Goal: Task Accomplishment & Management: Use online tool/utility

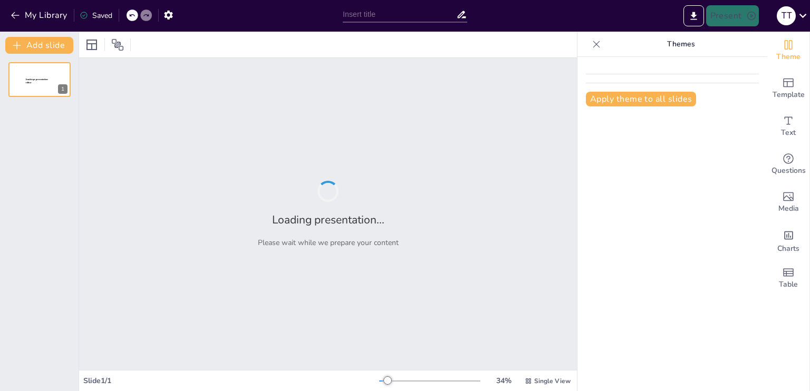
type input "Социальный Телепорт: Новые горизонты виртуальных путешествий"
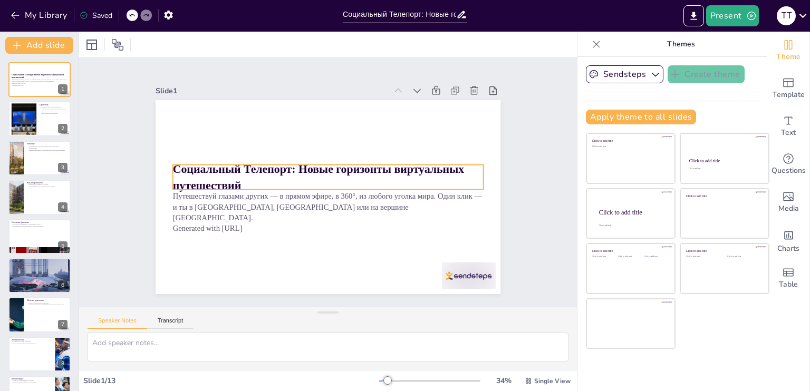
click at [241, 162] on strong "Социальный Телепорт: Новые горизонты виртуальных путешествий" at bounding box center [319, 167] width 291 height 73
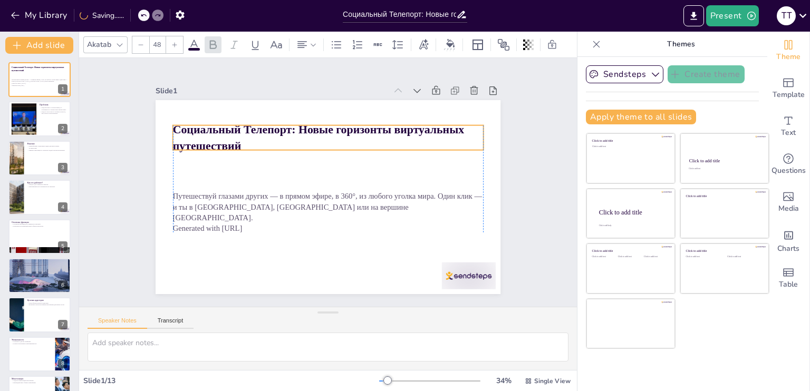
drag, startPoint x: 319, startPoint y: 166, endPoint x: 320, endPoint y: 126, distance: 39.5
click at [320, 126] on strong "Социальный Телепорт: Новые горизонты виртуальных путешествий" at bounding box center [333, 129] width 286 height 102
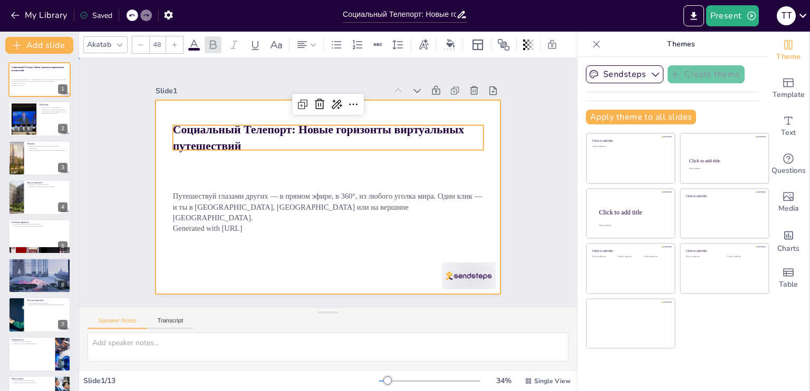
click at [424, 158] on div at bounding box center [319, 194] width 393 height 359
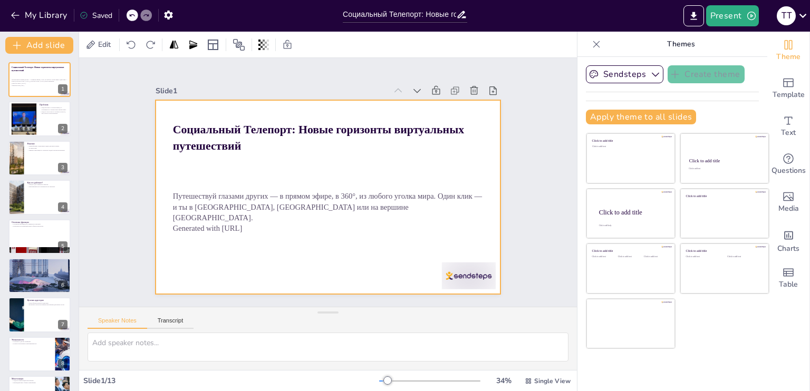
click at [447, 160] on div at bounding box center [327, 197] width 345 height 194
click at [95, 44] on div at bounding box center [91, 44] width 13 height 13
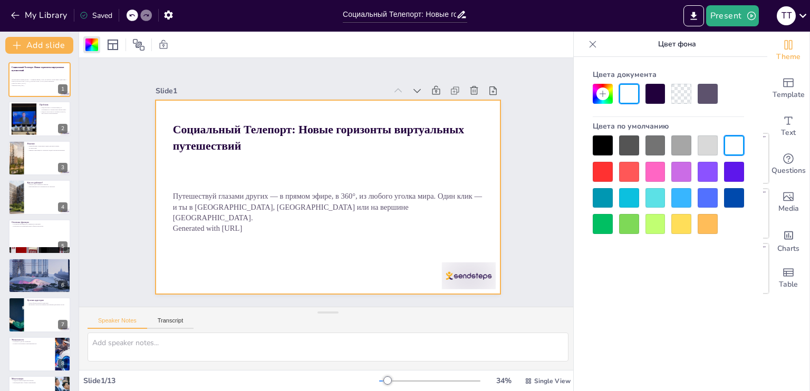
click at [705, 167] on div at bounding box center [707, 172] width 20 height 20
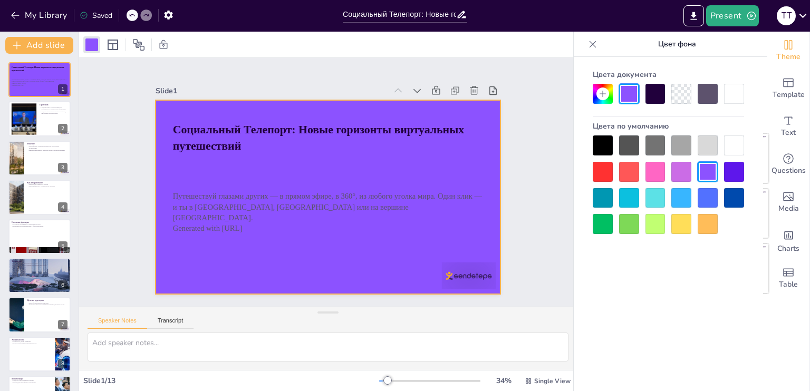
click at [628, 199] on div at bounding box center [629, 198] width 20 height 20
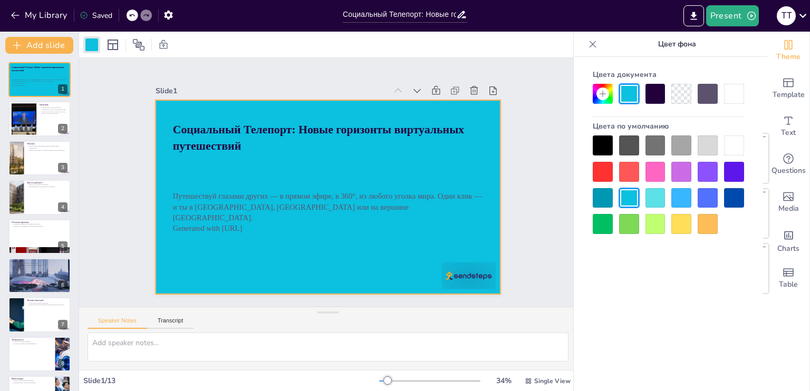
click at [688, 198] on div at bounding box center [681, 198] width 20 height 20
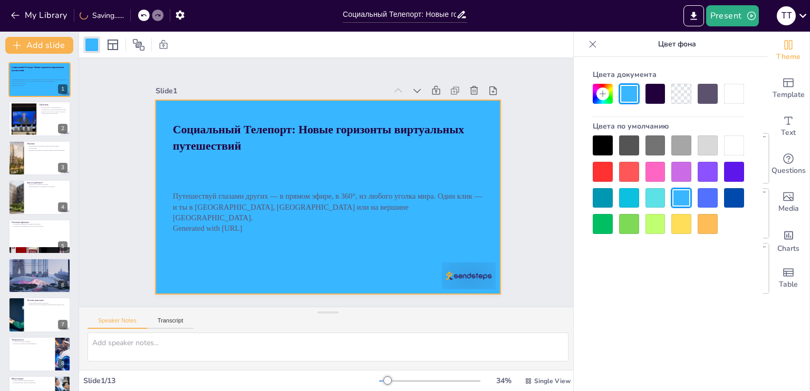
click at [601, 196] on div at bounding box center [602, 198] width 20 height 20
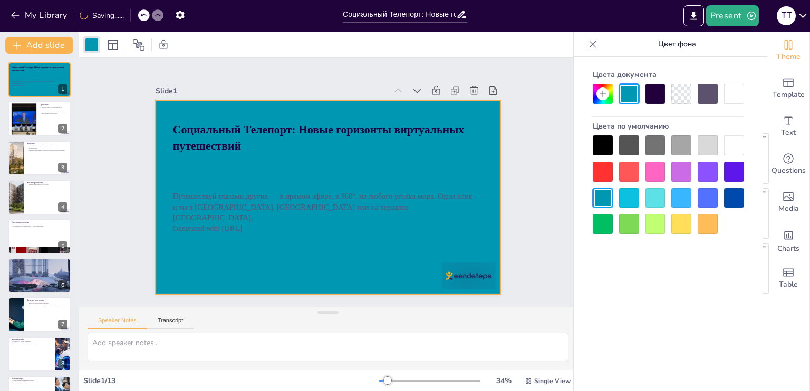
click at [678, 199] on div at bounding box center [681, 198] width 20 height 20
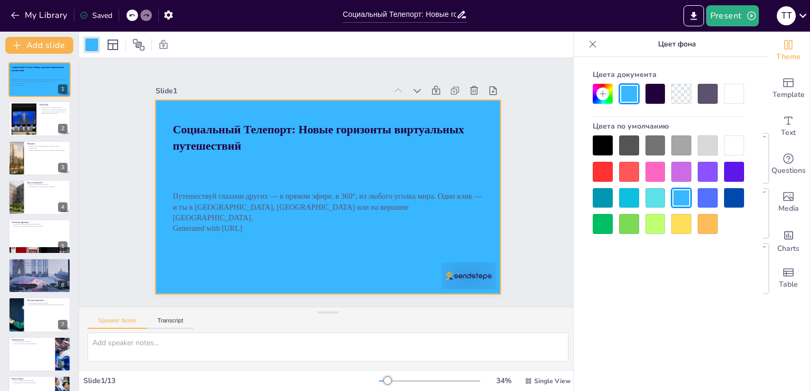
click at [602, 92] on icon at bounding box center [602, 94] width 6 height 6
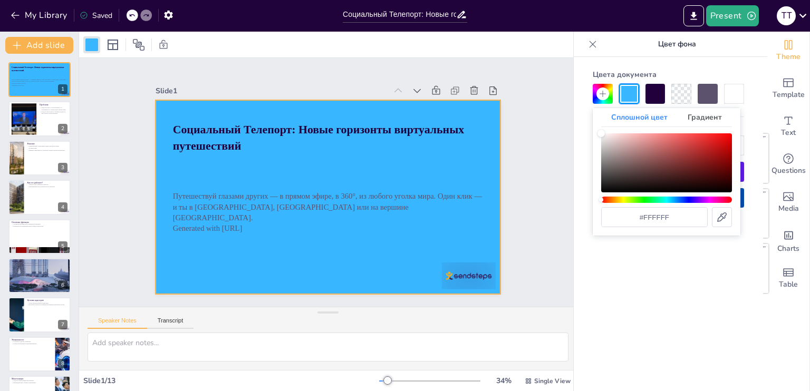
click at [683, 91] on div at bounding box center [681, 94] width 20 height 20
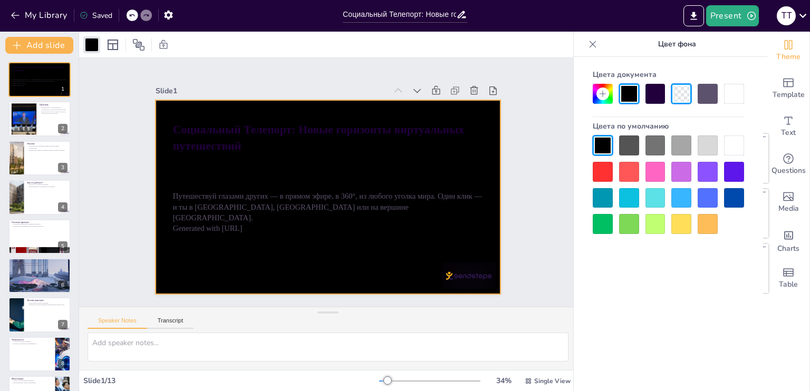
click at [702, 92] on div at bounding box center [707, 94] width 20 height 20
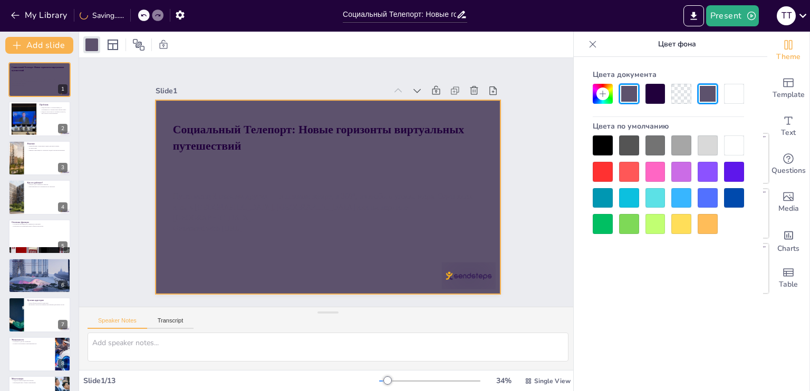
click at [601, 92] on icon at bounding box center [602, 94] width 8 height 8
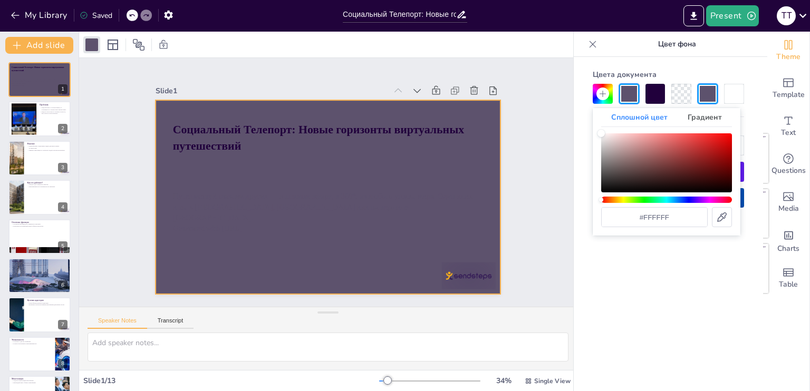
click at [630, 92] on div at bounding box center [629, 94] width 20 height 20
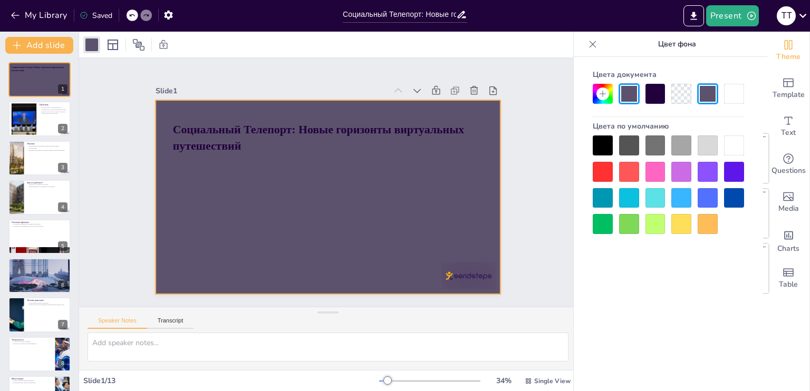
click at [682, 296] on div "Цвета документа Цвета по умолчанию" at bounding box center [667, 240] width 189 height 366
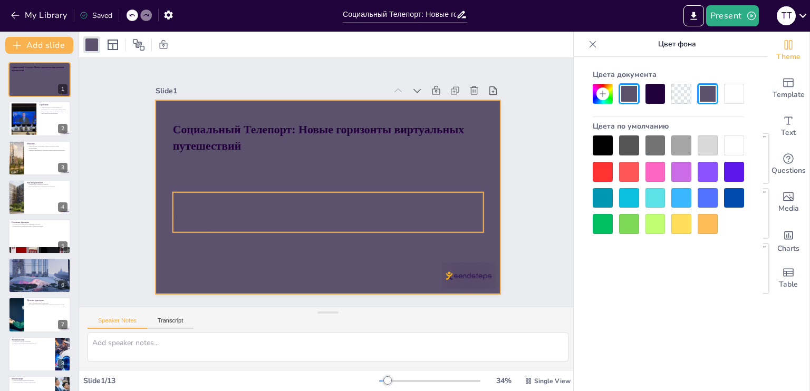
click at [447, 223] on p "Generated with [URL]" at bounding box center [328, 228] width 310 height 11
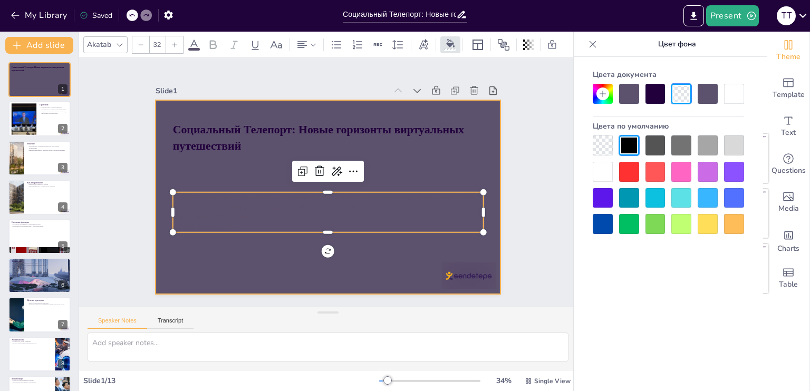
click at [459, 154] on div at bounding box center [313, 187] width 291 height 388
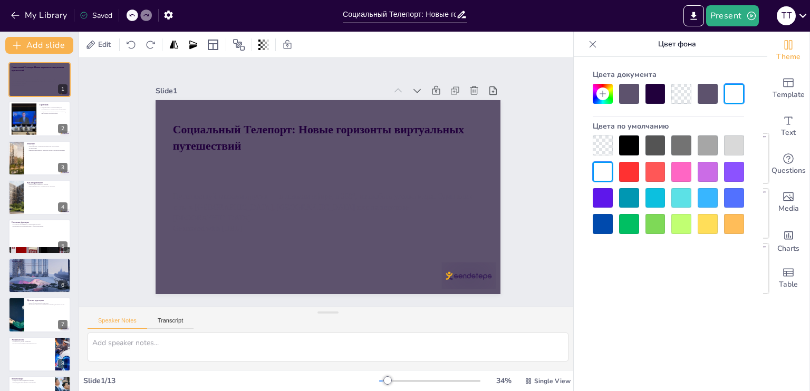
click at [601, 94] on icon at bounding box center [602, 94] width 8 height 8
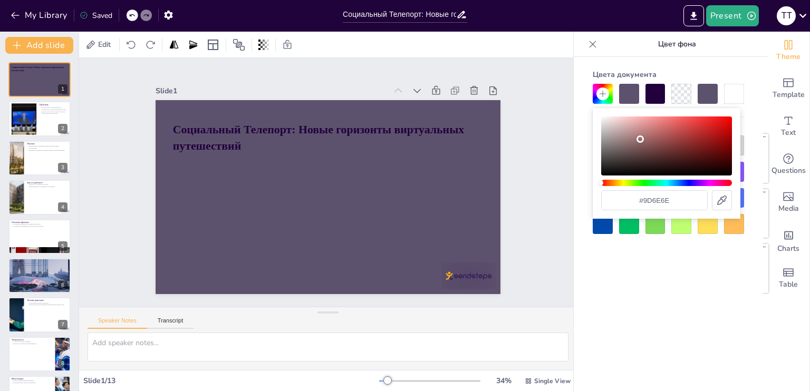
drag, startPoint x: 640, startPoint y: 139, endPoint x: 648, endPoint y: 163, distance: 25.2
click at [640, 139] on div "Color" at bounding box center [666, 145] width 131 height 59
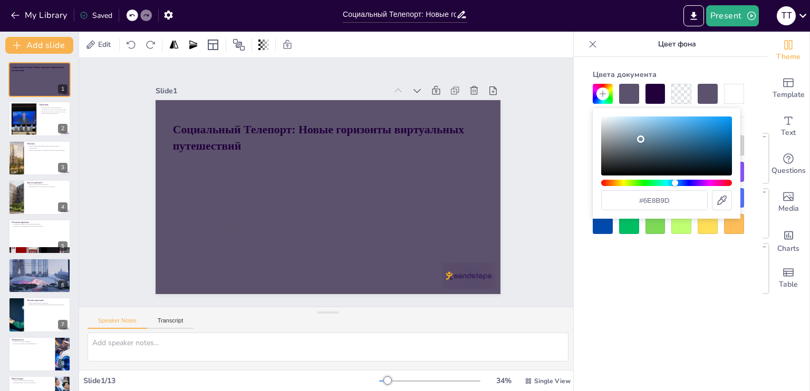
drag, startPoint x: 666, startPoint y: 183, endPoint x: 655, endPoint y: 139, distance: 46.1
click at [675, 182] on div "Hue" at bounding box center [666, 183] width 131 height 6
drag, startPoint x: 654, startPoint y: 136, endPoint x: 707, endPoint y: 122, distance: 55.5
click at [707, 116] on div "Color" at bounding box center [666, 145] width 131 height 59
type input "#2496df"
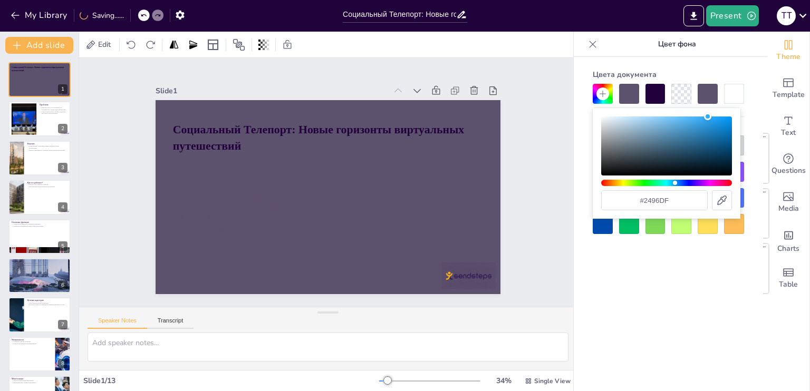
click at [711, 124] on div "Color" at bounding box center [666, 145] width 131 height 59
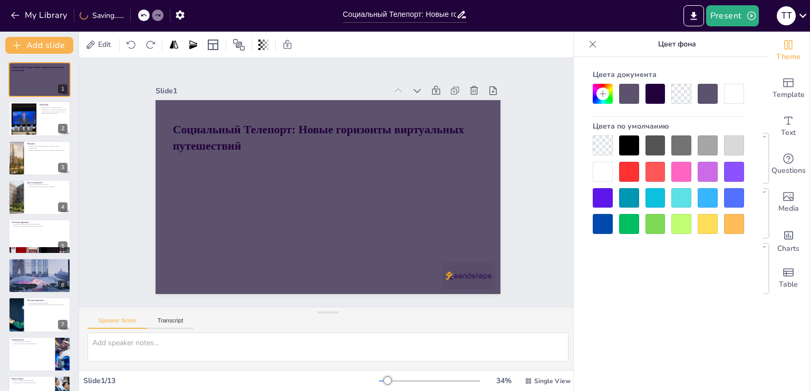
click at [692, 276] on div "Цвета документа Цвета по умолчанию" at bounding box center [667, 240] width 189 height 366
click at [707, 199] on div at bounding box center [707, 198] width 20 height 20
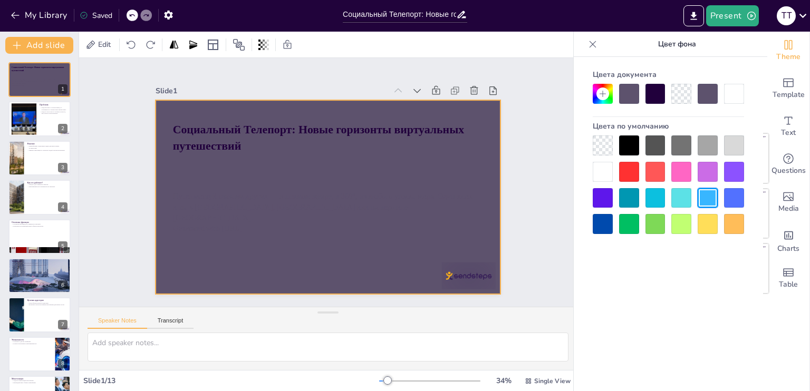
click at [455, 184] on div at bounding box center [324, 196] width 377 height 261
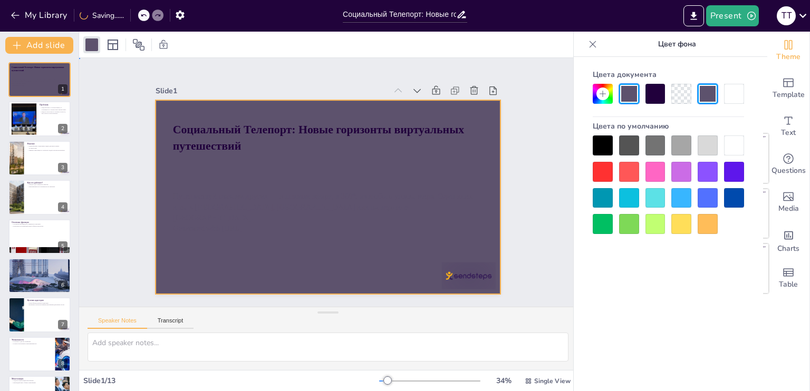
click at [483, 151] on div at bounding box center [326, 197] width 363 height 229
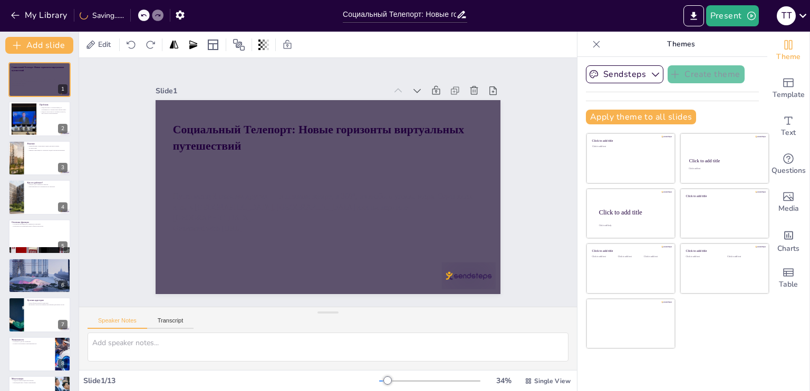
click at [483, 151] on div at bounding box center [327, 197] width 345 height 194
click at [444, 170] on div at bounding box center [313, 185] width 261 height 377
click at [473, 170] on div at bounding box center [327, 197] width 345 height 194
click at [466, 162] on div at bounding box center [327, 197] width 345 height 194
click at [333, 187] on div at bounding box center [318, 193] width 386 height 375
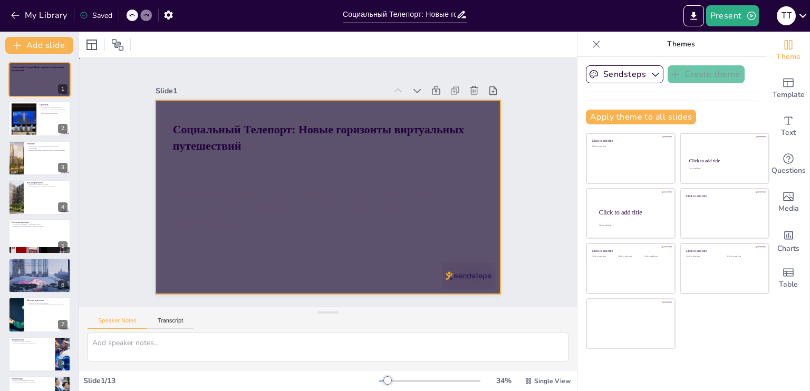
click at [284, 171] on div at bounding box center [327, 197] width 345 height 194
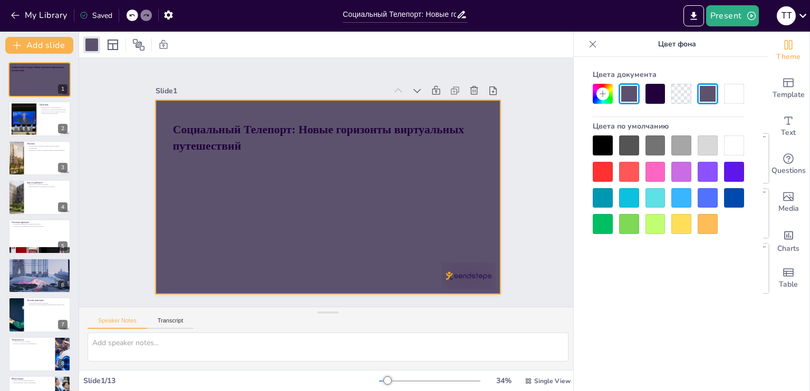
click at [686, 97] on div at bounding box center [681, 94] width 20 height 20
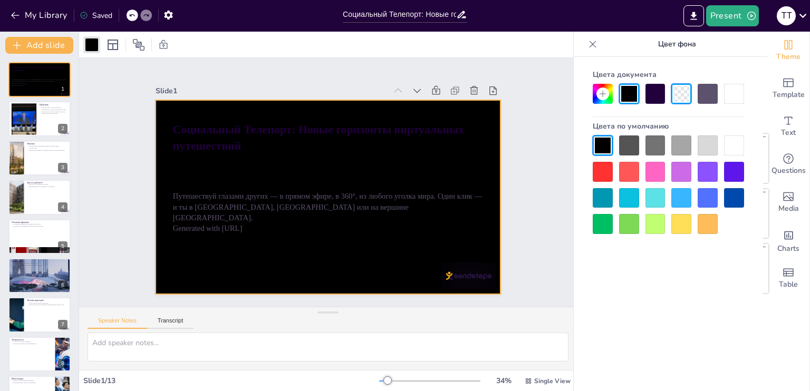
click at [655, 95] on div at bounding box center [655, 94] width 20 height 20
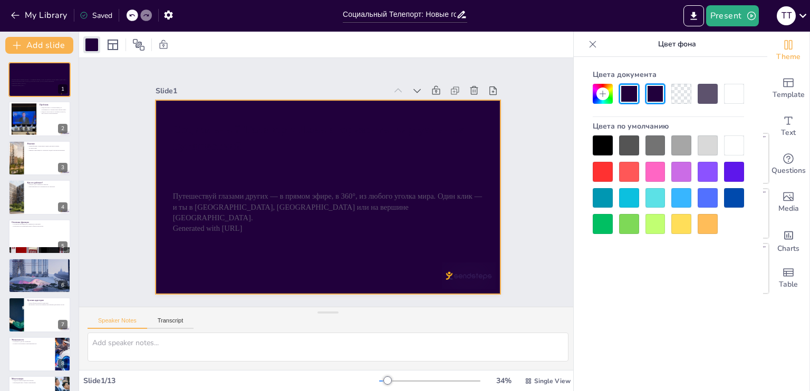
click at [685, 200] on div at bounding box center [681, 198] width 20 height 20
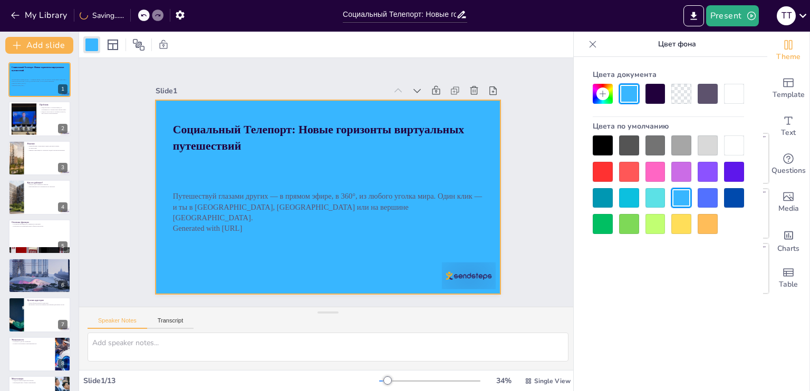
click at [536, 200] on div "Slide 1 Социальный Телепорт: Новые горизонты виртуальных путешествий Путешеству…" at bounding box center [327, 183] width 549 height 494
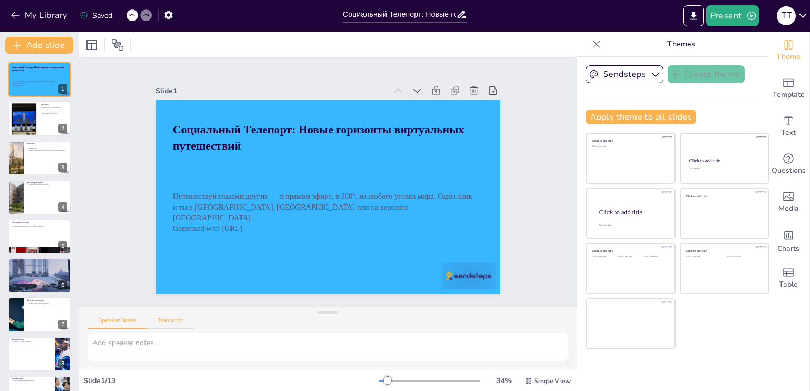
click at [182, 320] on button "Transcript" at bounding box center [170, 323] width 47 height 12
click at [115, 320] on button "Speaker Notes" at bounding box center [117, 323] width 60 height 12
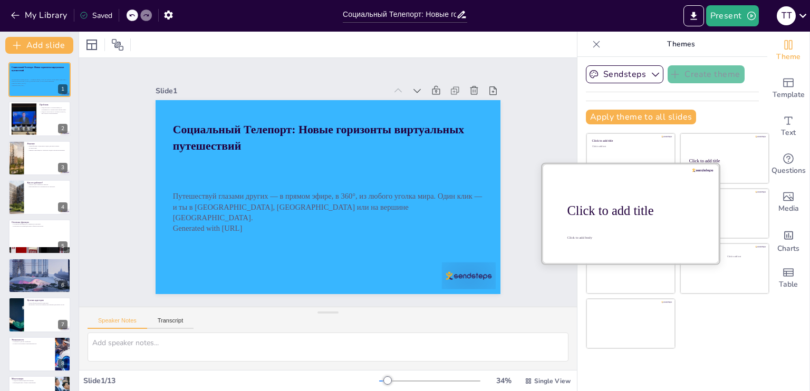
click at [609, 218] on div at bounding box center [630, 213] width 177 height 100
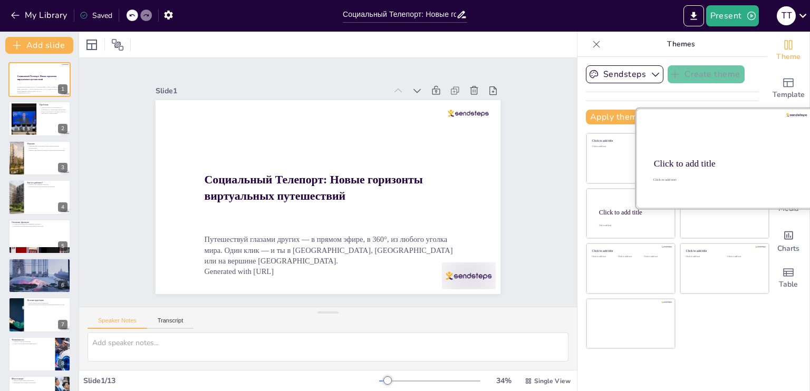
click at [715, 152] on div at bounding box center [724, 159] width 177 height 100
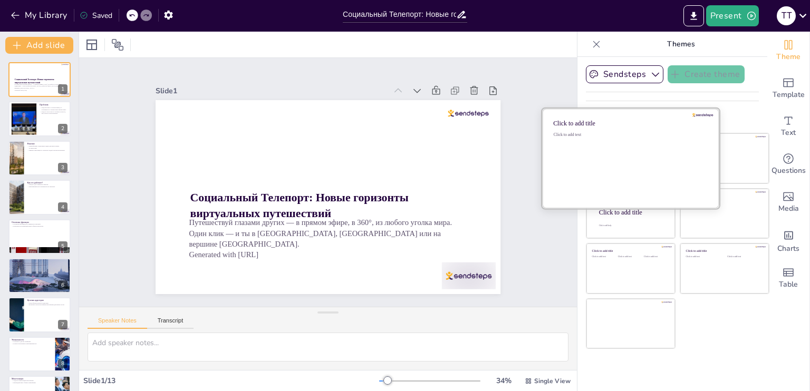
click at [609, 155] on div "Click to add text" at bounding box center [628, 164] width 151 height 65
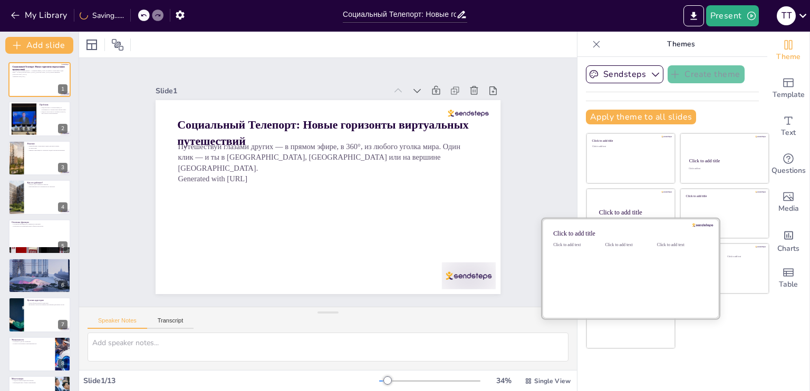
click at [621, 267] on div "Click to add text" at bounding box center [628, 274] width 47 height 65
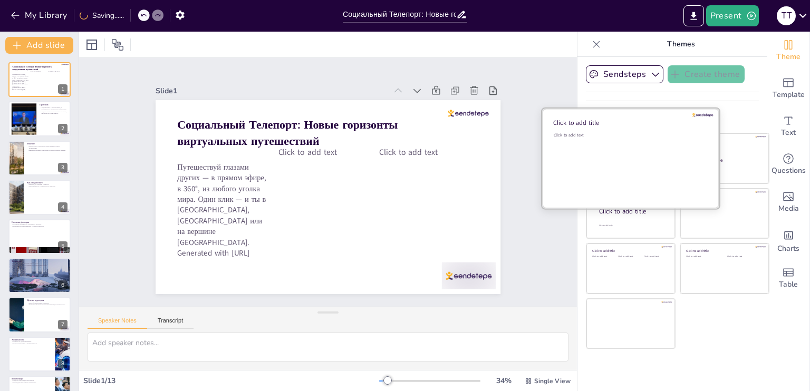
click at [616, 168] on div "Click to add text" at bounding box center [628, 164] width 151 height 65
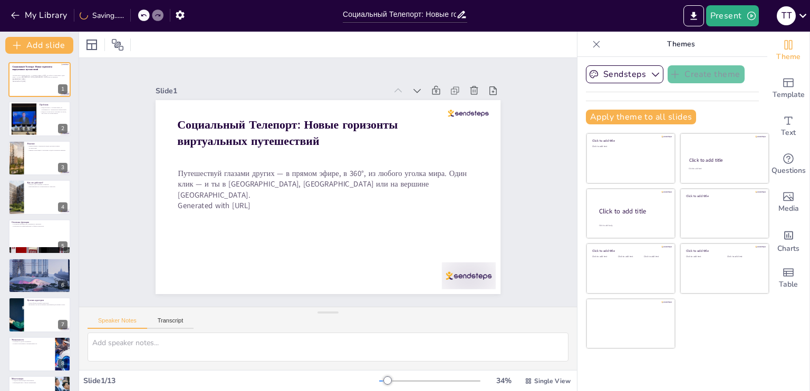
drag, startPoint x: 512, startPoint y: 170, endPoint x: 524, endPoint y: 168, distance: 12.2
click at [497, 170] on div "Slide 1 Социальный Телепорт: Новые горизонты виртуальных путешествий Путешеству…" at bounding box center [327, 182] width 337 height 453
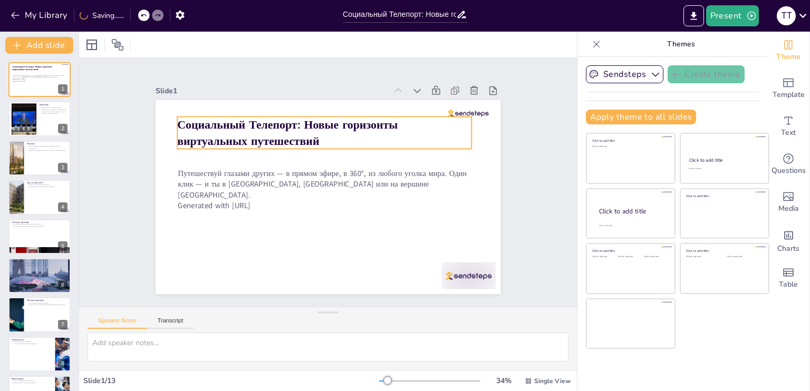
click at [339, 132] on p "Социальный Телепорт: Новые горизонты виртуальных путешествий" at bounding box center [368, 154] width 175 height 270
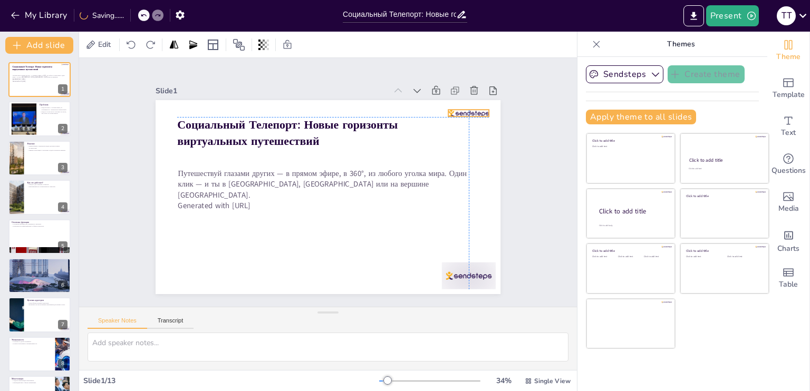
click at [447, 274] on div at bounding box center [437, 294] width 20 height 41
click at [470, 272] on icon at bounding box center [474, 280] width 17 height 17
click at [511, 128] on div "Slide 1 Социальный Телепорт: Новые горизонты виртуальных путешествий Путешеству…" at bounding box center [327, 182] width 453 height 337
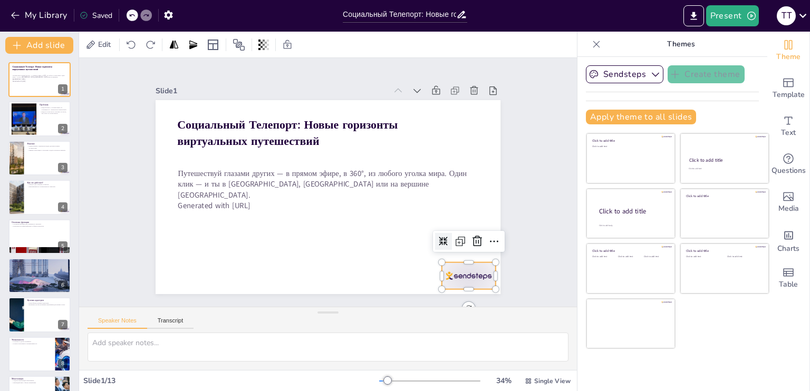
click at [468, 153] on div at bounding box center [486, 124] width 53 height 60
click at [446, 290] on icon at bounding box center [440, 296] width 13 height 13
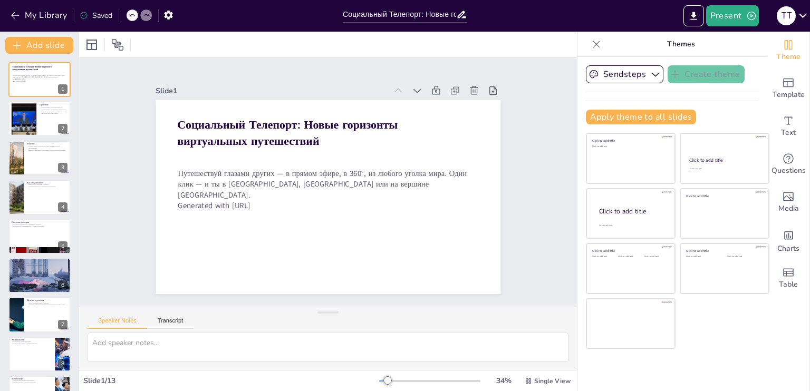
click at [519, 196] on div "Slide 1 Социальный Телепорт: Новые горизонты виртуальных путешествий Путешеству…" at bounding box center [327, 183] width 395 height 462
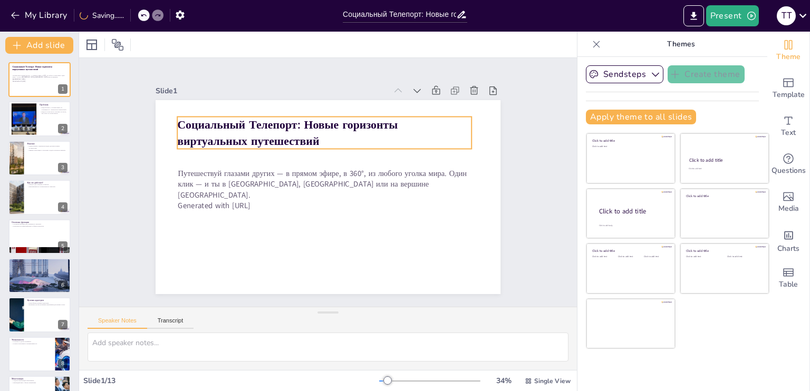
click at [350, 124] on strong "Социальный Телепорт: Новые горизонты виртуальных путешествий" at bounding box center [395, 198] width 188 height 155
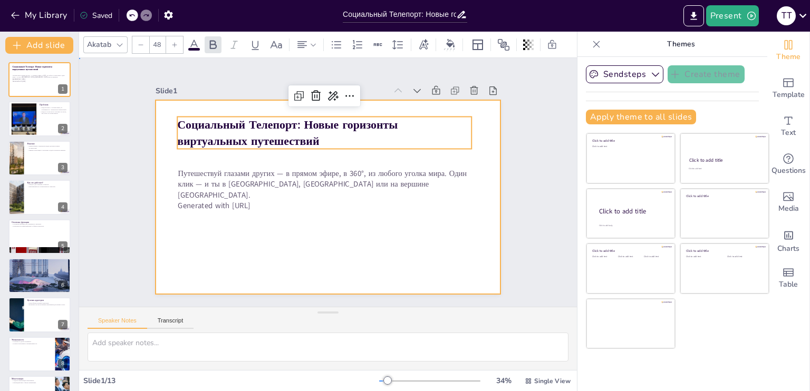
click at [444, 237] on div at bounding box center [313, 185] width 261 height 377
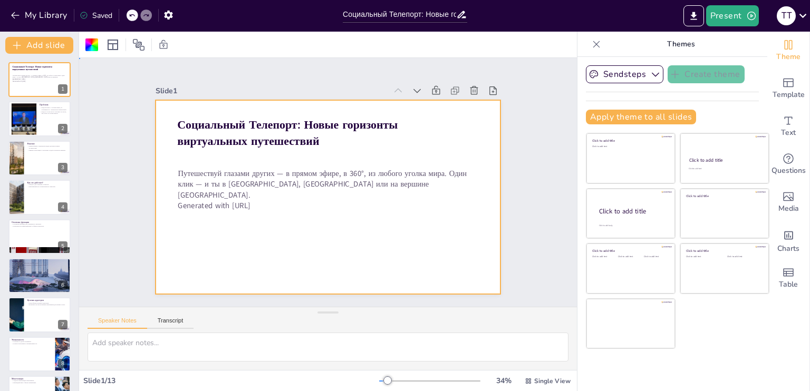
click at [466, 233] on div at bounding box center [321, 195] width 396 height 340
click at [466, 233] on div at bounding box center [323, 196] width 388 height 291
click at [636, 73] on button "Sendsteps" at bounding box center [624, 74] width 77 height 18
click at [622, 109] on span "Sendsteps" at bounding box center [632, 110] width 47 height 10
click at [485, 145] on div at bounding box center [327, 197] width 345 height 194
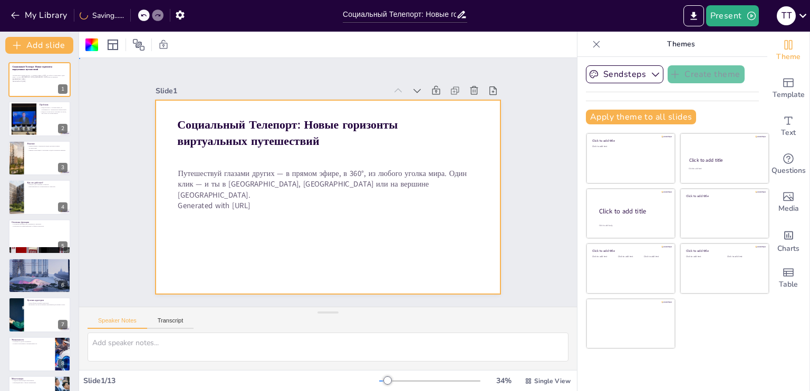
click at [485, 145] on div at bounding box center [322, 195] width 394 height 317
click at [93, 44] on div at bounding box center [91, 44] width 13 height 13
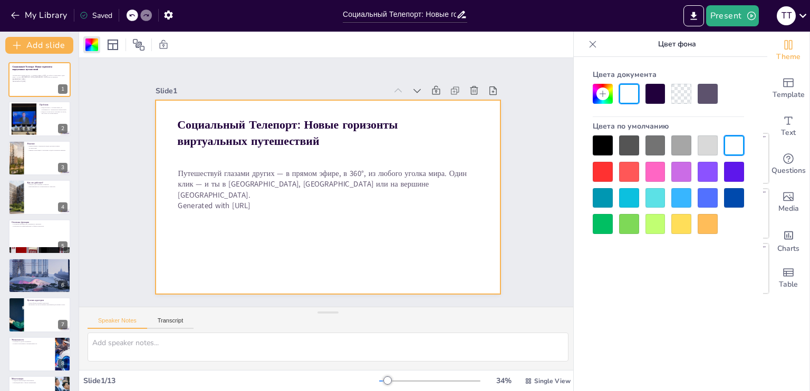
click at [711, 170] on div at bounding box center [707, 172] width 20 height 20
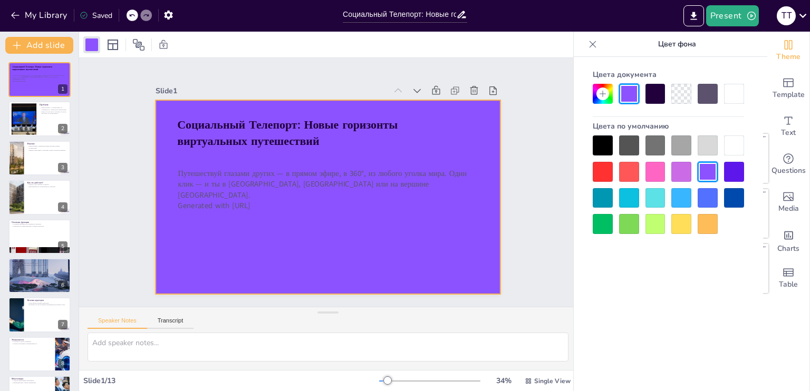
click at [625, 92] on div at bounding box center [629, 94] width 20 height 20
click at [602, 96] on icon at bounding box center [602, 94] width 6 height 6
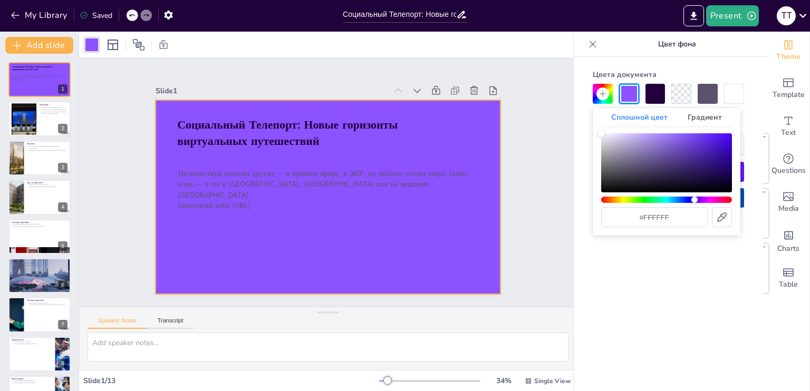
drag, startPoint x: 672, startPoint y: 200, endPoint x: 694, endPoint y: 200, distance: 22.7
click at [694, 200] on div "Оттенок" at bounding box center [666, 200] width 131 height 6
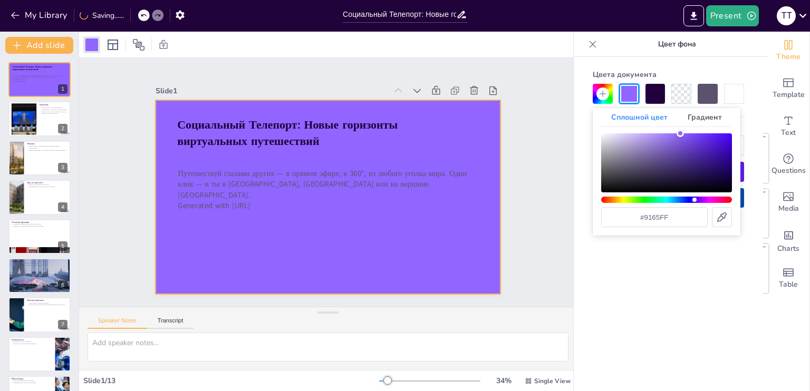
type input "#9266ff"
drag, startPoint x: 684, startPoint y: 143, endPoint x: 610, endPoint y: 105, distance: 82.7
click at [679, 133] on div "Цвет" at bounding box center [666, 162] width 131 height 59
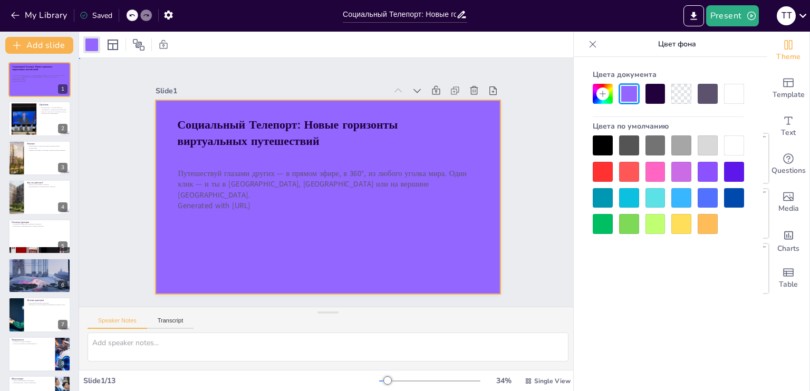
click at [474, 249] on div at bounding box center [323, 196] width 388 height 291
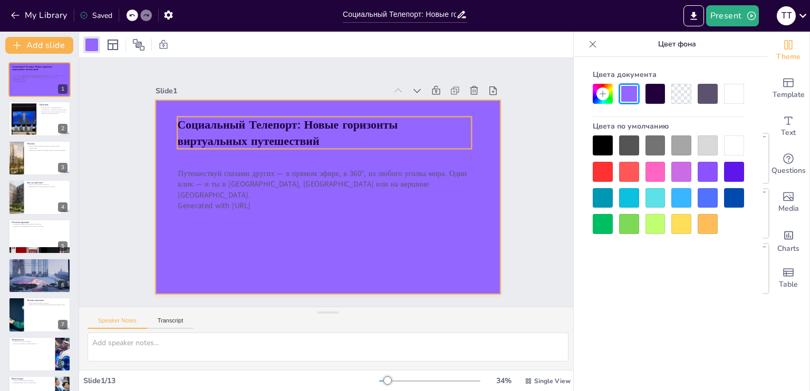
click at [329, 117] on strong "Социальный Телепорт: Новые горизонты виртуальных путешествий" at bounding box center [287, 133] width 220 height 32
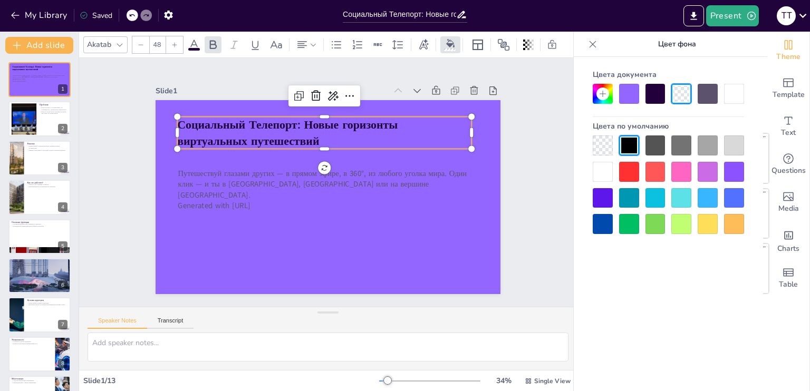
click at [602, 90] on icon at bounding box center [602, 94] width 8 height 8
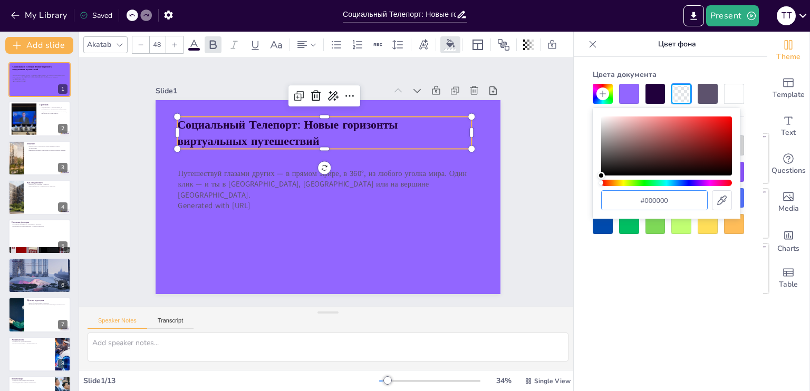
click at [682, 205] on input "#000000" at bounding box center [653, 200] width 105 height 19
paste input "36"
type input "#360"
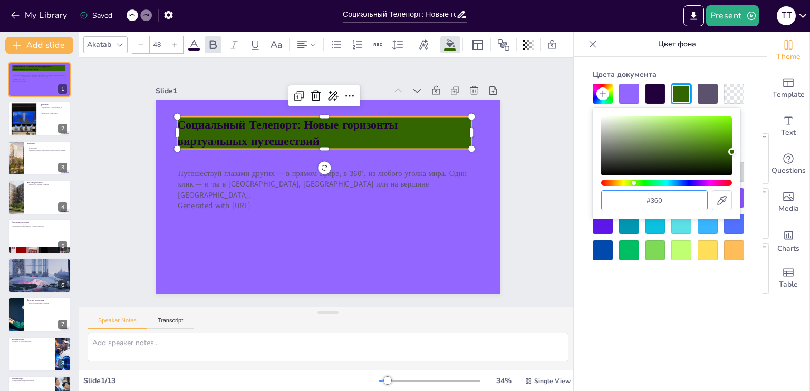
click at [664, 305] on div "Цвета документа Цвета по умолчанию" at bounding box center [667, 240] width 189 height 366
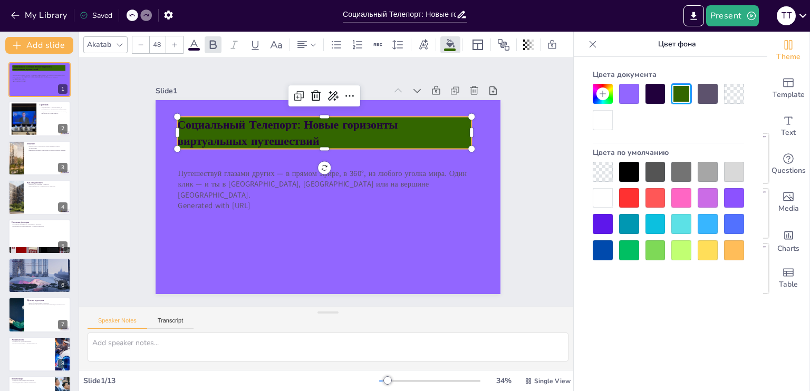
click at [529, 156] on div "Slide 1 Социальный Телепорт: Новые горизонты виртуальных путешествий Путешеству…" at bounding box center [328, 182] width 550 height 391
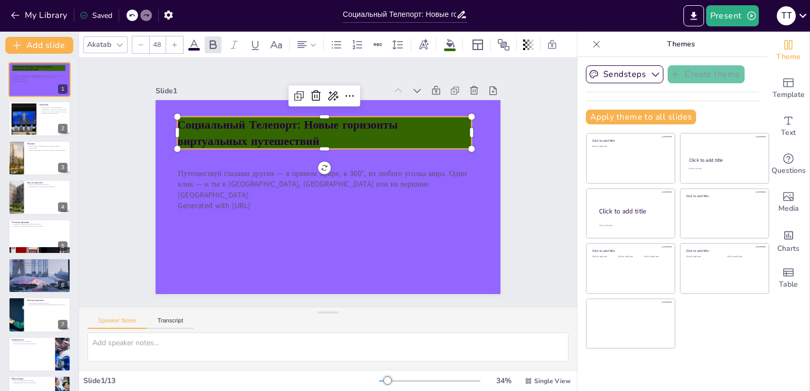
click at [415, 125] on strong "Социальный Телепорт: Новые горизонты виртуальных путешествий" at bounding box center [330, 112] width 185 height 159
click at [348, 133] on p "Социальный Телепорт: Новые горизонты виртуальных путешествий" at bounding box center [358, 143] width 240 height 221
click at [348, 133] on p "Социальный Телепорт: Новые горизонты виртуальных путешествий" at bounding box center [377, 189] width 93 height 294
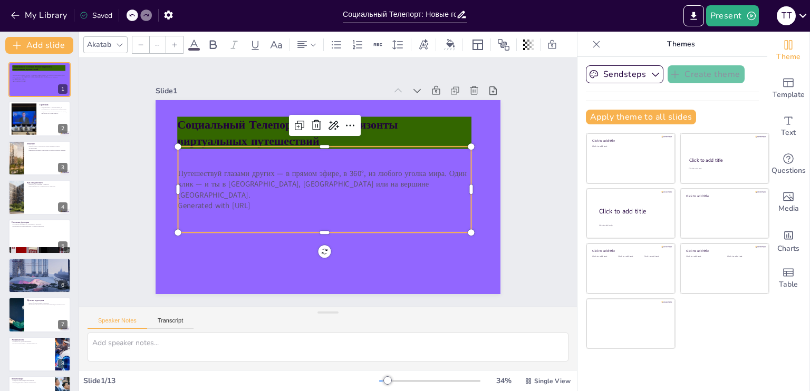
type input "32"
click at [452, 178] on p "Путешествуй глазами других — в прямом эфире, в 360°, из любого уголка мира. Оди…" at bounding box center [324, 182] width 270 height 174
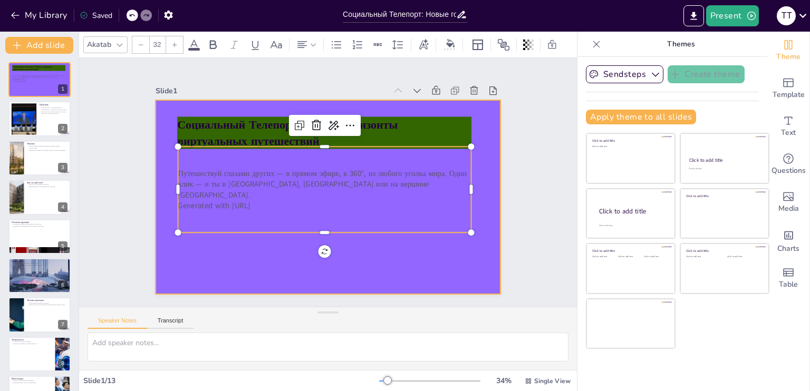
click at [476, 169] on div at bounding box center [325, 196] width 378 height 261
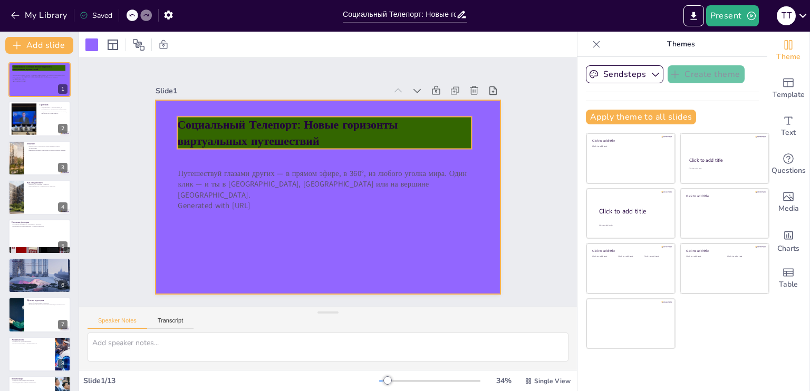
click at [407, 131] on p "Социальный Телепорт: Новые горизонты виртуальных путешествий" at bounding box center [339, 133] width 289 height 121
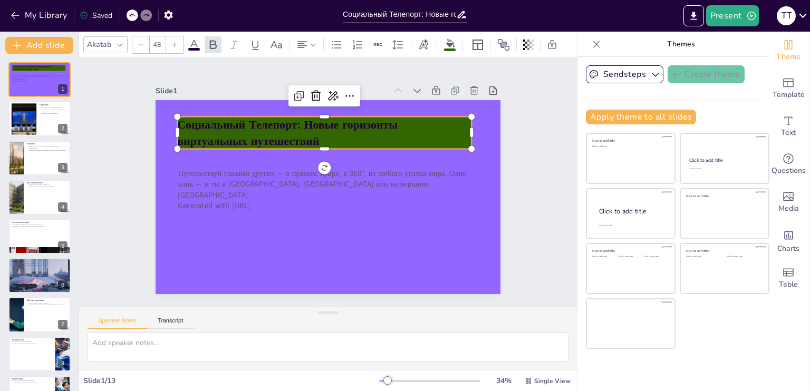
click at [410, 121] on strong "Социальный Телепорт: Новые горизонты виртуальных путешествий" at bounding box center [299, 117] width 222 height 61
click at [414, 121] on strong "Социальный Телепорт: Новые горизонты виртуальных путешествий" at bounding box center [304, 115] width 219 height 83
click at [393, 131] on p "Социальный Телепорт: Новые горизонты виртуальных путешествий" at bounding box center [377, 179] width 32 height 294
click at [426, 131] on p "Социальный Телепорт: Новые горизонты виртуальных путешествий" at bounding box center [349, 137] width 271 height 175
click at [415, 131] on p "Социальный Телепорт: Новые горизонты виртуальных путешествий" at bounding box center [349, 137] width 271 height 175
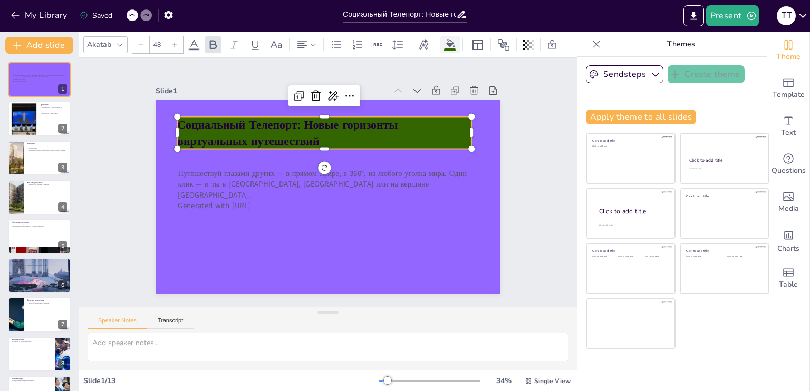
click at [446, 41] on icon at bounding box center [450, 43] width 8 height 8
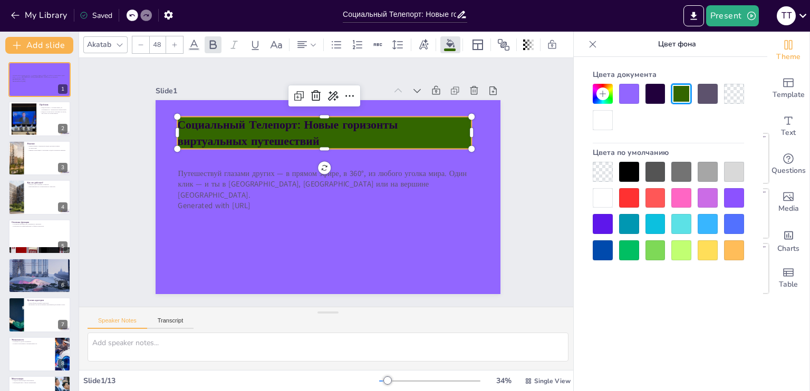
click at [599, 94] on icon at bounding box center [602, 94] width 6 height 6
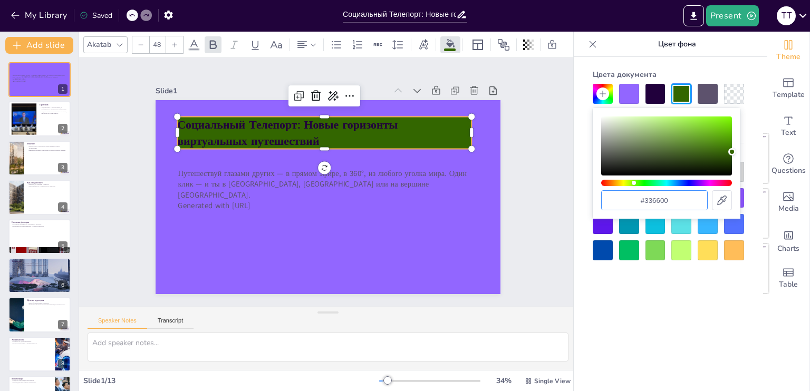
paste input "4A6FFF"
type input "#4A6FFF"
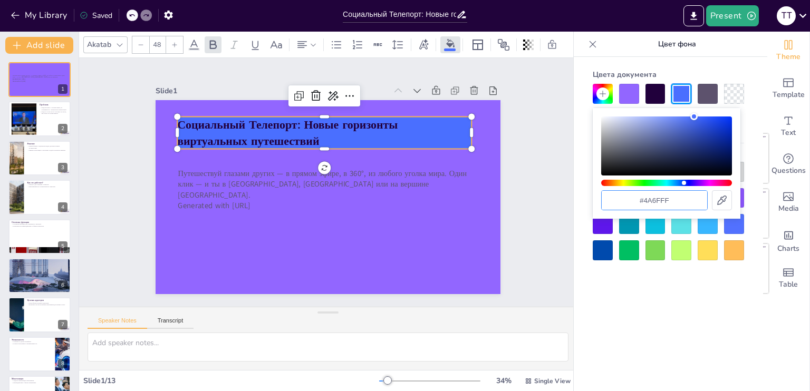
click at [548, 203] on div "Slide 1 Путешествуй глазами других — в прямом эфире, в 360°, из любого уголка м…" at bounding box center [327, 182] width 555 height 464
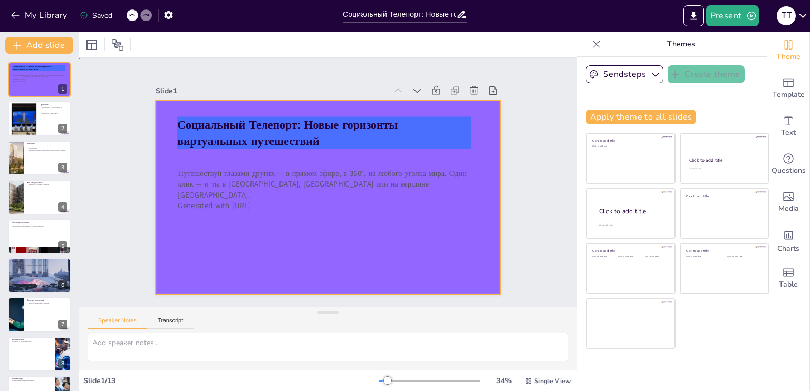
click at [444, 170] on div at bounding box center [313, 179] width 261 height 377
click at [95, 45] on div at bounding box center [91, 44] width 13 height 13
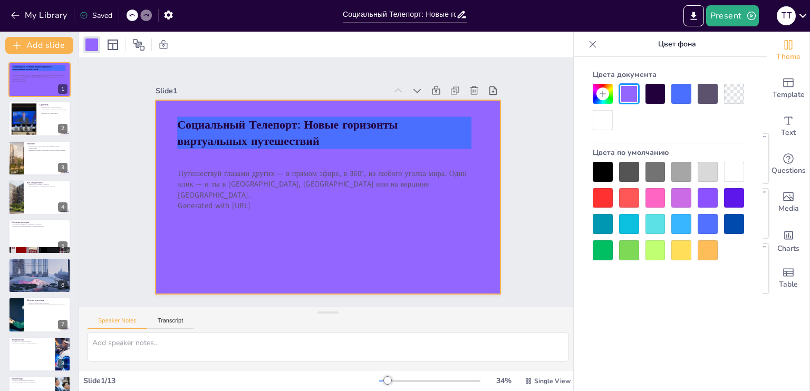
click at [604, 98] on icon at bounding box center [602, 94] width 8 height 8
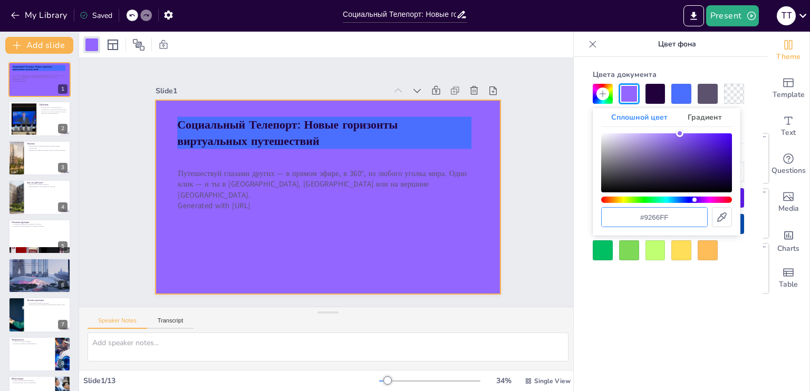
paste input "4A6FFF"
type input "#4A6FFF"
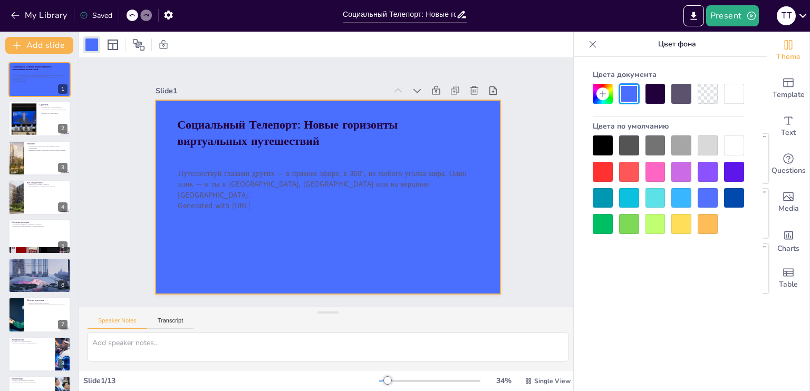
click at [638, 305] on div "Цвета документа Цвета по умолчанию" at bounding box center [667, 240] width 189 height 366
click at [532, 147] on div "Slide 1 Социальный Телепорт: Новые горизонты виртуальных путешествий Путешеству…" at bounding box center [328, 183] width 536 height 518
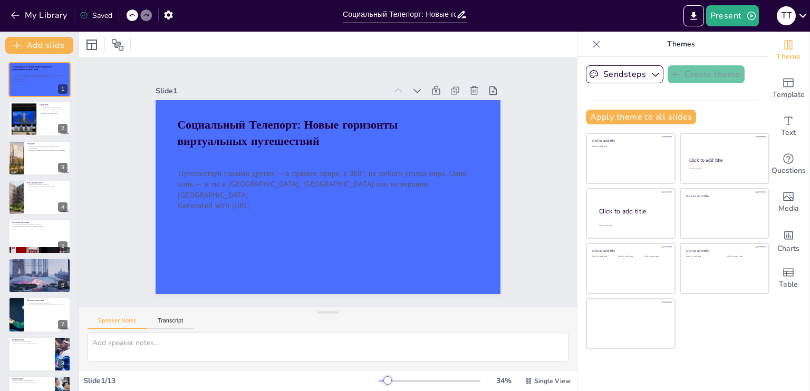
click at [501, 235] on div "Slide 1 Социальный Телепорт: Новые горизонты виртуальных путешествий Путешеству…" at bounding box center [327, 182] width 347 height 539
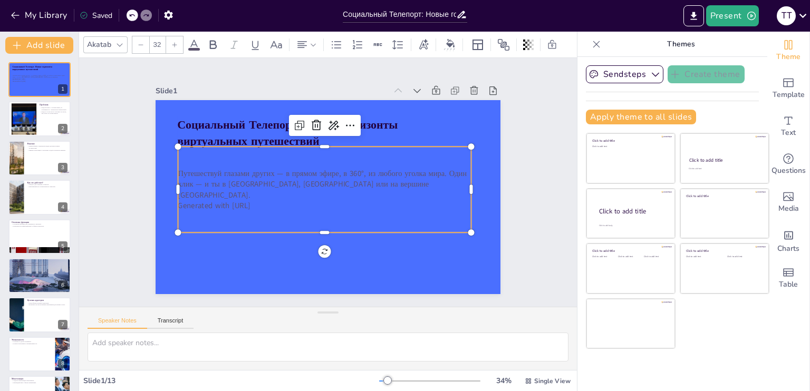
click at [382, 178] on p "Путешествуй глазами других — в прямом эфире, в 360°, из любого уголка мира. Оди…" at bounding box center [324, 184] width 293 height 32
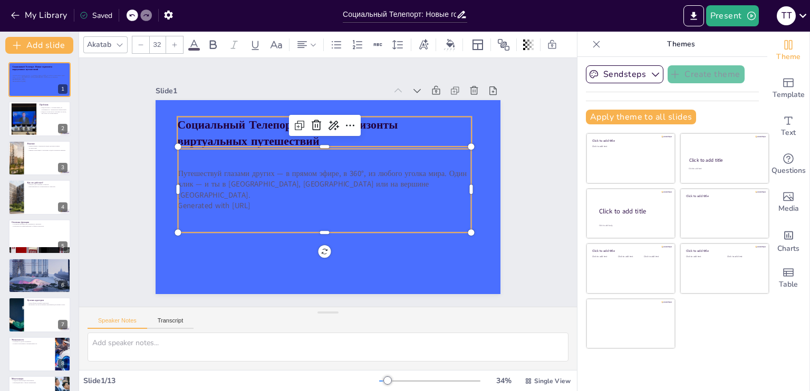
click at [261, 108] on div at bounding box center [321, 195] width 396 height 340
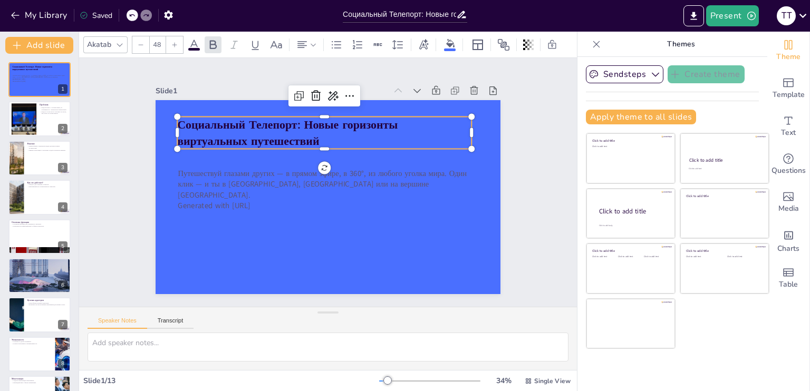
click at [254, 123] on strong "Социальный Телепорт: Новые горизонты виртуальных путешествий" at bounding box center [311, 113] width 214 height 104
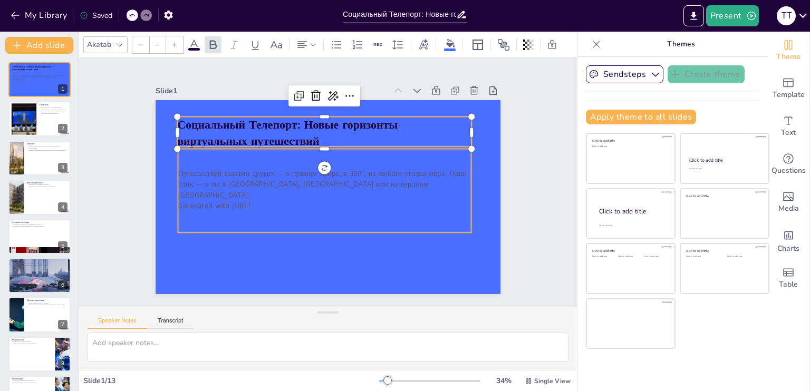
type input "32"
click at [249, 189] on p "Путешествуй глазами других — в прямом эфире, в 360°, из любого уголка мира. Оди…" at bounding box center [323, 183] width 281 height 149
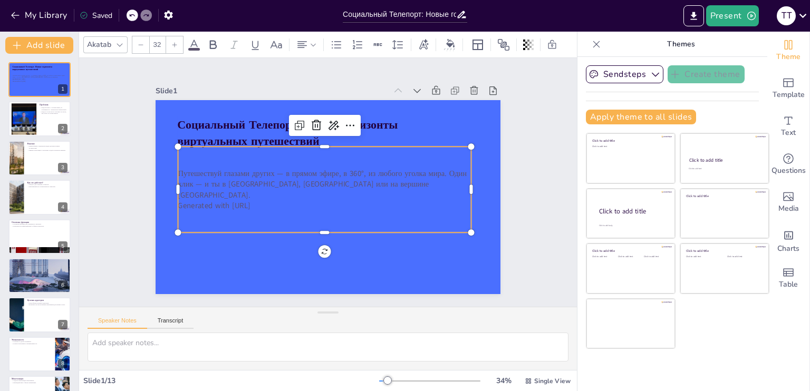
click at [381, 198] on p "Generated with [URL]" at bounding box center [307, 194] width 181 height 244
click at [313, 192] on p "Generated with [URL]" at bounding box center [319, 205] width 289 height 72
click at [313, 192] on p "Generated with [URL]" at bounding box center [317, 203] width 283 height 101
click at [274, 198] on p "Generated with [URL]" at bounding box center [304, 186] width 101 height 282
drag, startPoint x: 279, startPoint y: 197, endPoint x: 167, endPoint y: 171, distance: 115.2
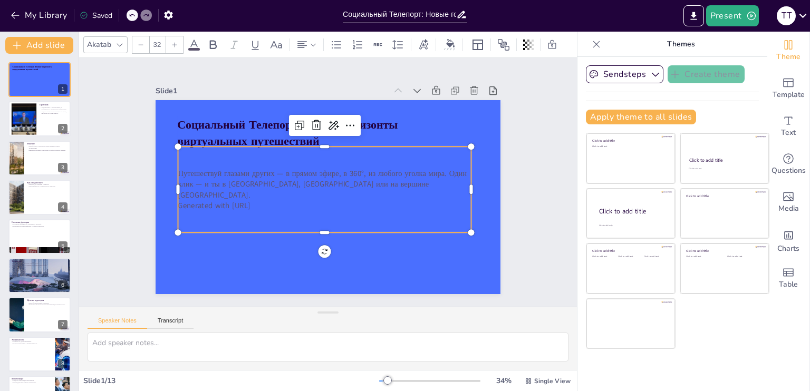
click at [167, 171] on div "Социальный Телепорт: Новые горизонты виртуальных путешествий Путешествуй глазам…" at bounding box center [313, 189] width 317 height 394
click at [257, 189] on p "Путешествуй глазами других — в прямом эфире, в 360°, из любого уголка мира. Оди…" at bounding box center [324, 182] width 289 height 121
click at [275, 190] on p "Путешествуй глазами других — в прямом эфире, в 360°, из любого уголка мира. Оди…" at bounding box center [324, 183] width 295 height 63
click at [305, 191] on p "Generated with [URL]" at bounding box center [312, 201] width 259 height 156
drag, startPoint x: 291, startPoint y: 198, endPoint x: 170, endPoint y: 173, distance: 123.7
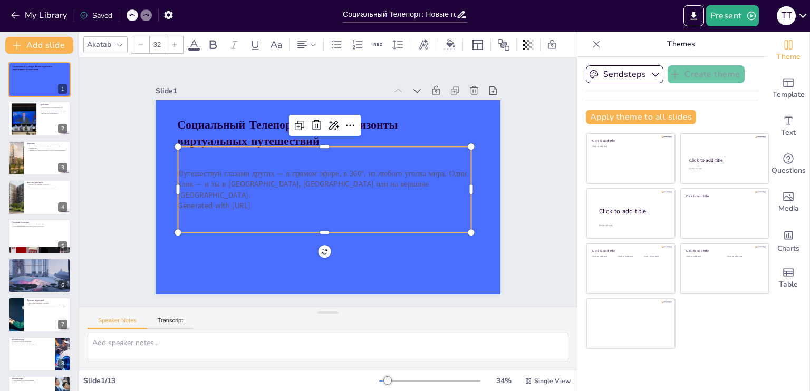
click at [179, 173] on div "Путешествуй глазами других — в прямом эфире, в 360°, из любого уголка мира. Оди…" at bounding box center [321, 188] width 285 height 159
click at [443, 40] on div at bounding box center [450, 44] width 16 height 11
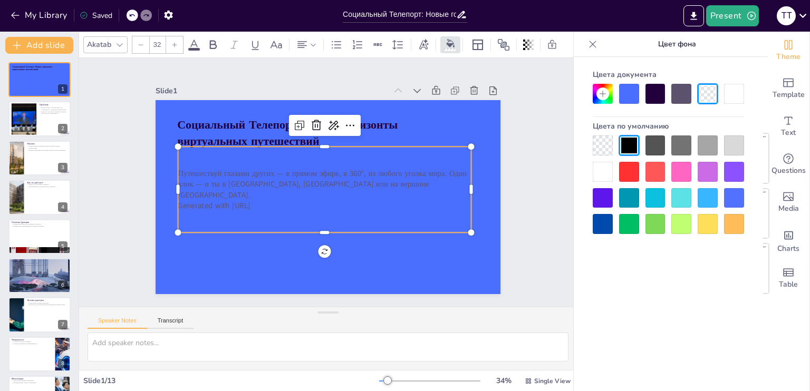
click at [600, 96] on icon at bounding box center [602, 94] width 8 height 8
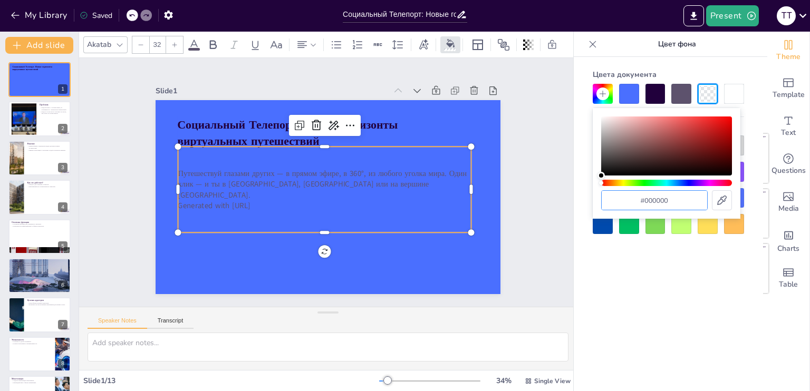
paste input "1A1A1A"
type input "#1A1A1A"
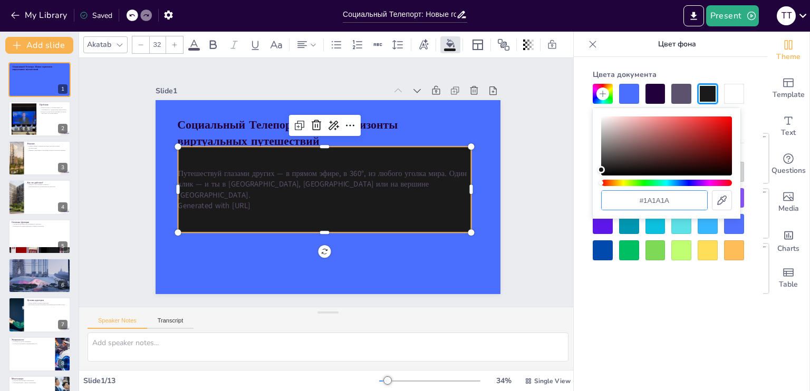
click at [532, 215] on div "Slide 1 Социальный Телепорт: Новые горизонты виртуальных путешествий Путешеству…" at bounding box center [328, 182] width 538 height 346
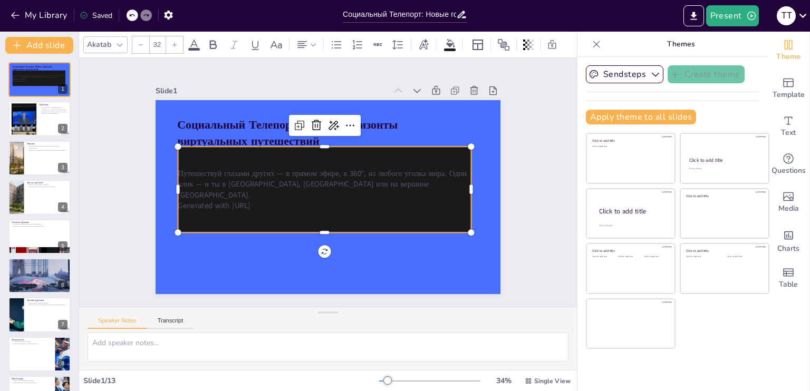
click at [410, 201] on p "Generated with [URL]" at bounding box center [319, 205] width 289 height 72
click at [513, 205] on div "Slide 1 Социальный Телепорт: Новые горизонты виртуальных путешествий Путешеству…" at bounding box center [328, 182] width 458 height 418
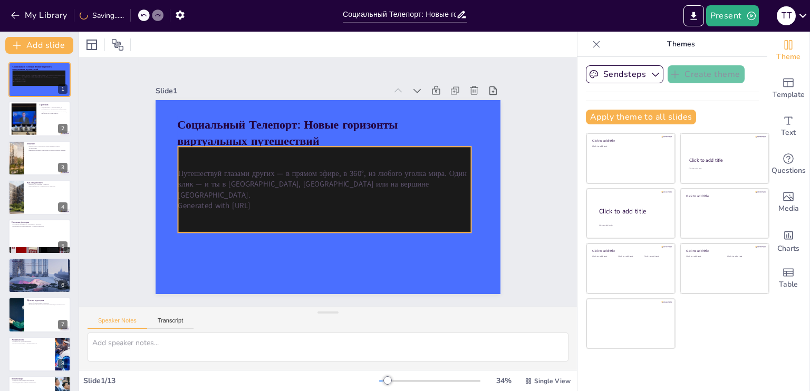
click at [382, 180] on p "Путешествуй глазами других — в прямом эфире, в 360°, из любого уголка мира. Оди…" at bounding box center [323, 182] width 281 height 149
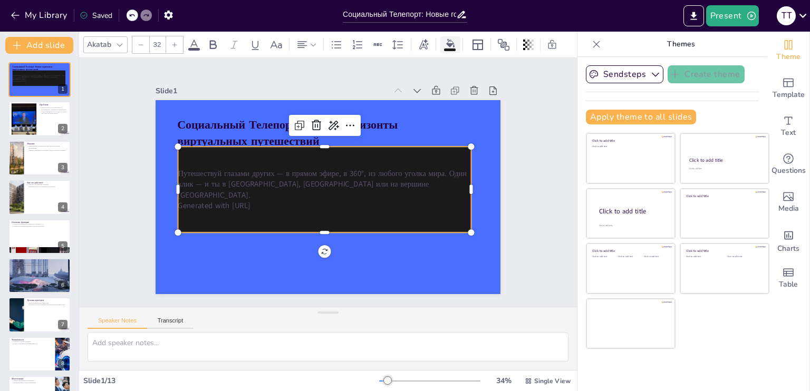
click at [446, 40] on icon at bounding box center [450, 43] width 8 height 8
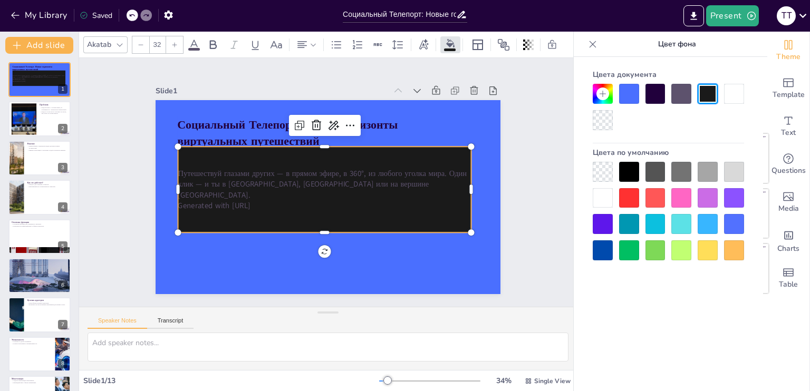
click at [630, 94] on div at bounding box center [629, 94] width 20 height 20
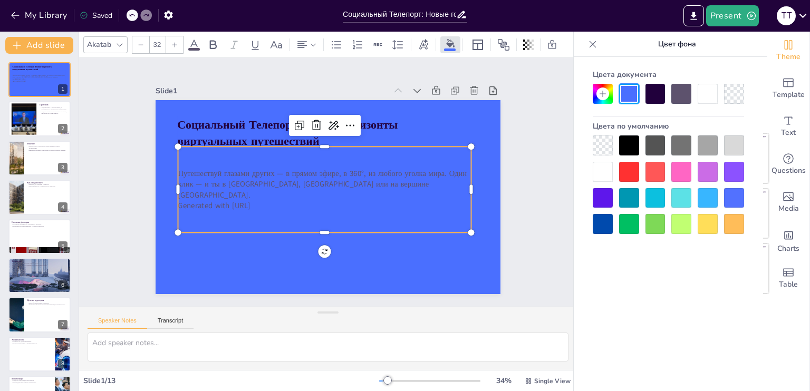
click at [509, 202] on div "Slide 1 Социальный Телепорт: Новые горизонты виртуальных путешествий Путешеству…" at bounding box center [328, 182] width 460 height 368
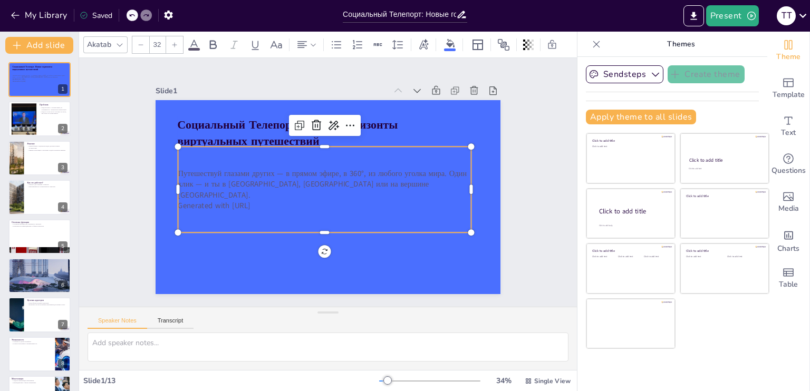
click at [385, 174] on p "Путешествуй глазами других — в прямом эфире, в 360°, из любого уголка мира. Оди…" at bounding box center [324, 182] width 270 height 174
click at [377, 168] on icon at bounding box center [384, 175] width 15 height 15
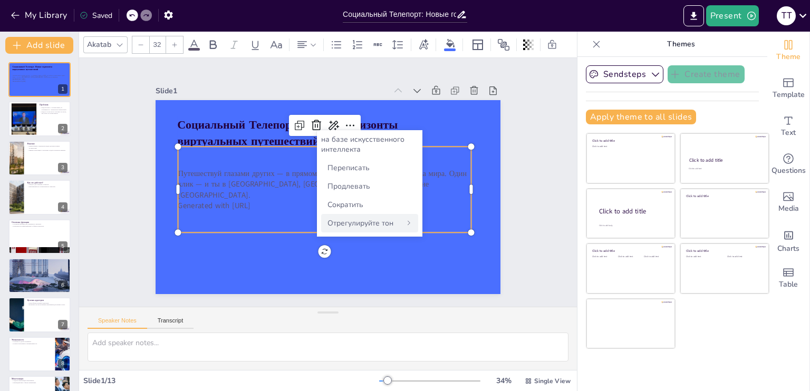
click at [386, 225] on font "Отрегулируйте тон" at bounding box center [360, 223] width 66 height 10
click at [323, 137] on icon at bounding box center [324, 139] width 6 height 6
click at [354, 121] on icon at bounding box center [362, 129] width 17 height 17
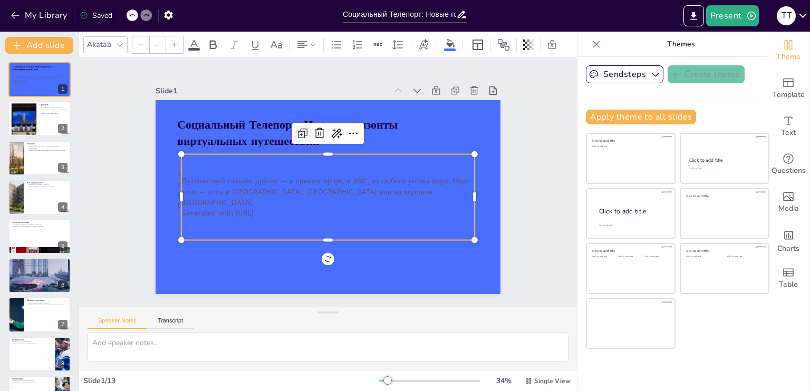
type input "32"
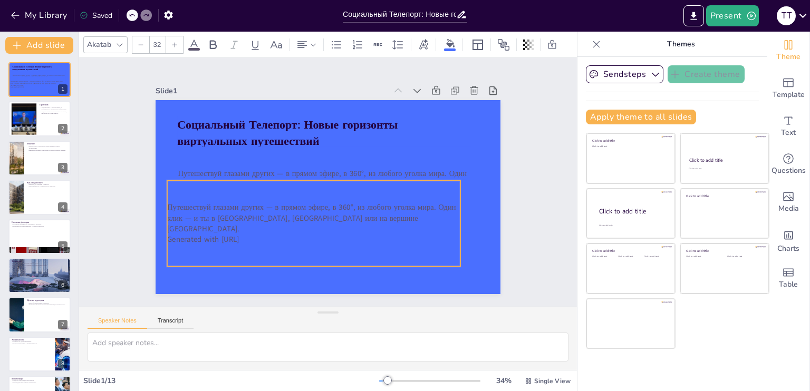
drag, startPoint x: 306, startPoint y: 198, endPoint x: 291, endPoint y: 221, distance: 27.5
click at [291, 223] on div "Путешествуй глазами других — в прямом эфире, в 360°, из любого уголка мира. Оди…" at bounding box center [295, 211] width 276 height 184
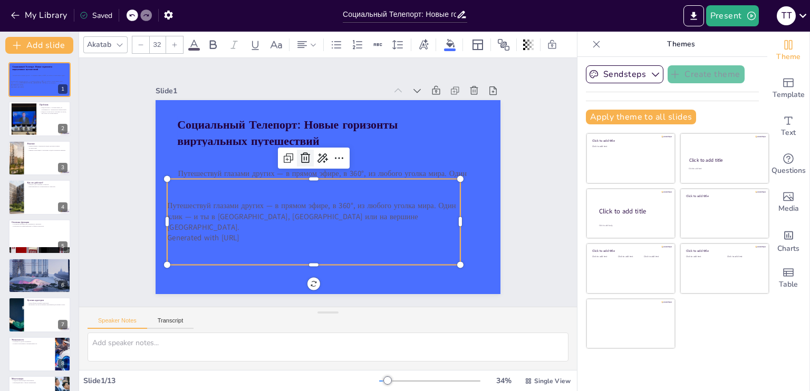
click at [306, 157] on icon at bounding box center [314, 152] width 16 height 16
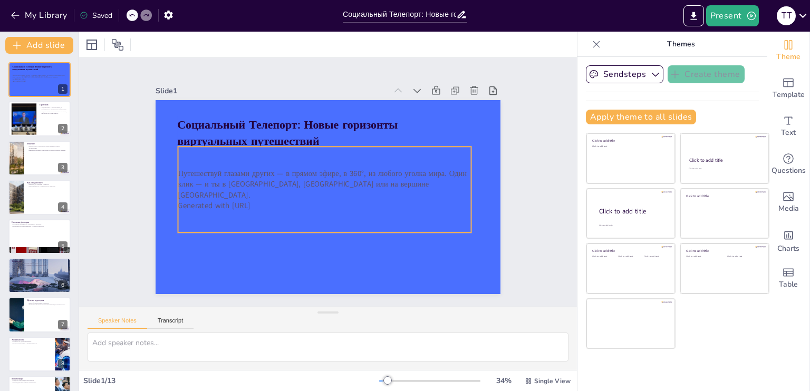
click at [296, 179] on p "Путешествуй глазами других — в прямом эфире, в 360°, из любого уголка мира. Оди…" at bounding box center [323, 183] width 281 height 149
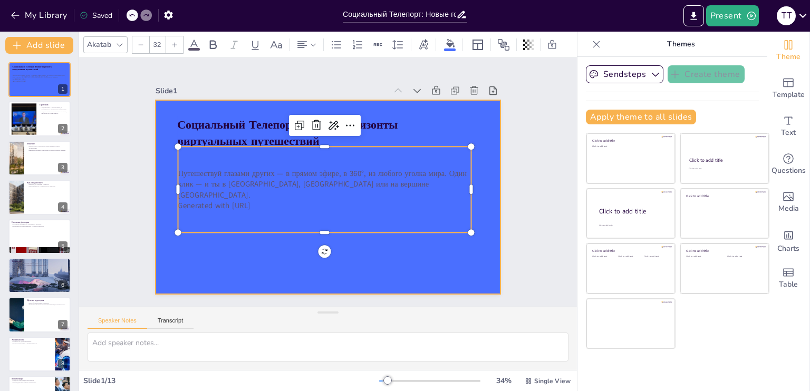
click at [426, 251] on div at bounding box center [323, 196] width 388 height 291
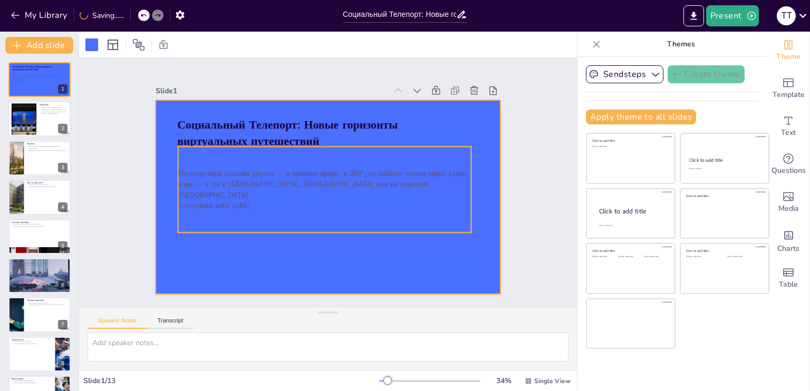
click at [365, 176] on p "Путешествуй глазами других — в прямом эфире, в 360°, из любого уголка мира. Оди…" at bounding box center [324, 183] width 295 height 63
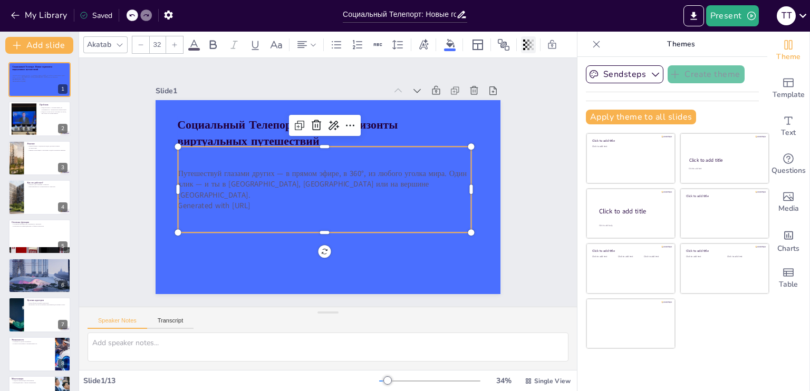
click at [526, 42] on icon at bounding box center [526, 45] width 2 height 6
click at [191, 41] on icon at bounding box center [193, 45] width 9 height 10
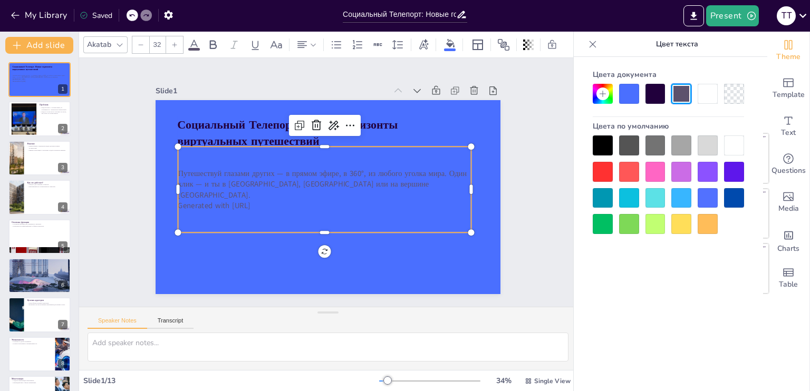
click at [607, 147] on div at bounding box center [602, 145] width 20 height 20
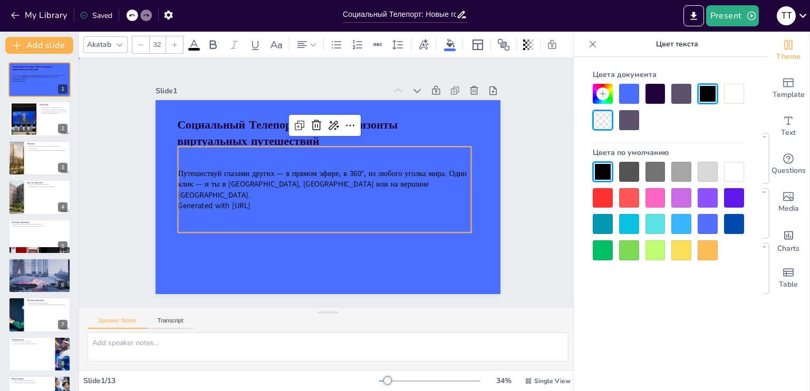
click at [533, 201] on div "Slide 1 Социальный Телепорт: Новые горизонты виртуальных путешествий Путешеству…" at bounding box center [328, 182] width 550 height 391
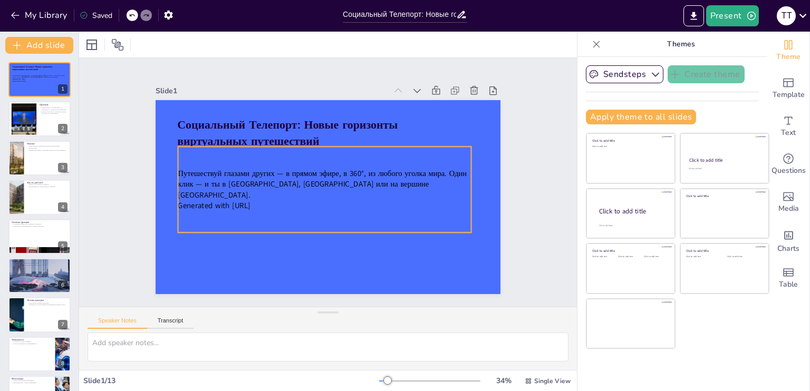
click at [299, 183] on span "Путешествуй глазами других — в прямом эфире, в 360°, из любого уголка мира. Оди…" at bounding box center [322, 171] width 285 height 99
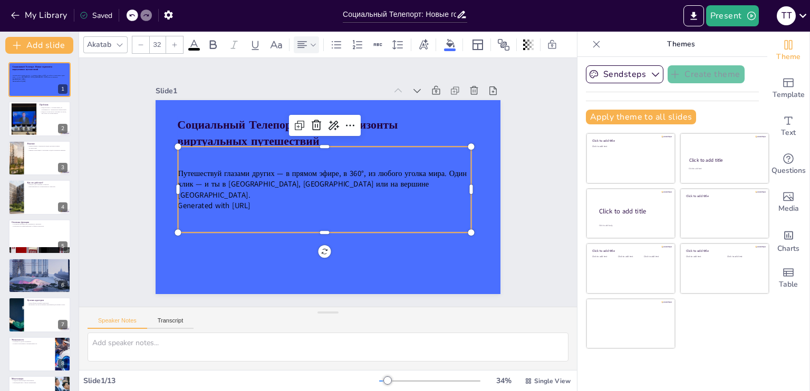
click at [315, 41] on icon at bounding box center [312, 44] width 7 height 7
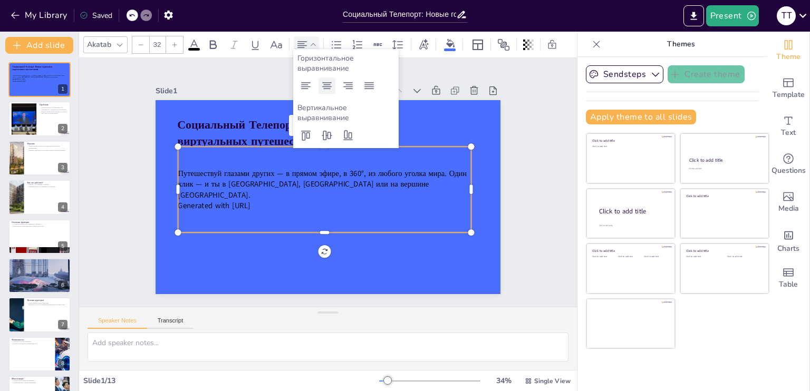
click at [325, 86] on icon at bounding box center [326, 86] width 13 height 13
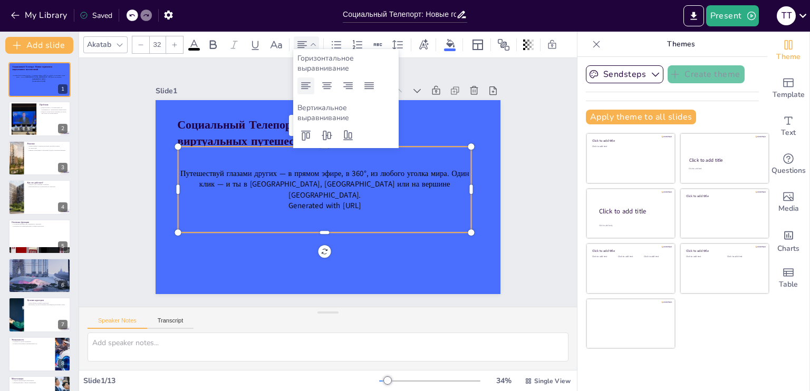
click at [307, 87] on icon at bounding box center [305, 86] width 13 height 13
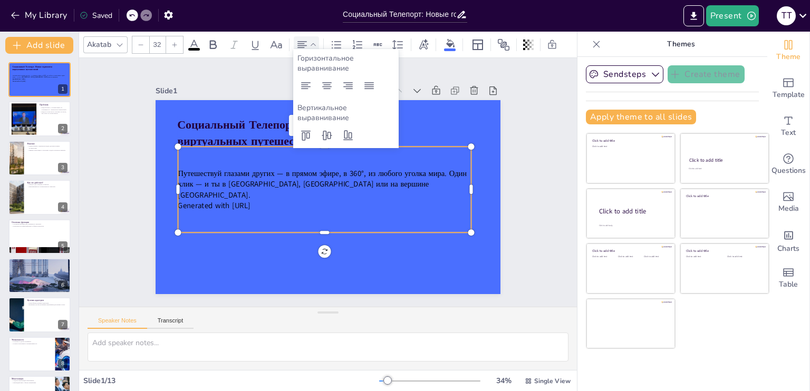
click at [513, 193] on div "Slide 1 Социальный Телепорт: Новые горизонты виртуальных путешествий Путешеству…" at bounding box center [328, 182] width 442 height 303
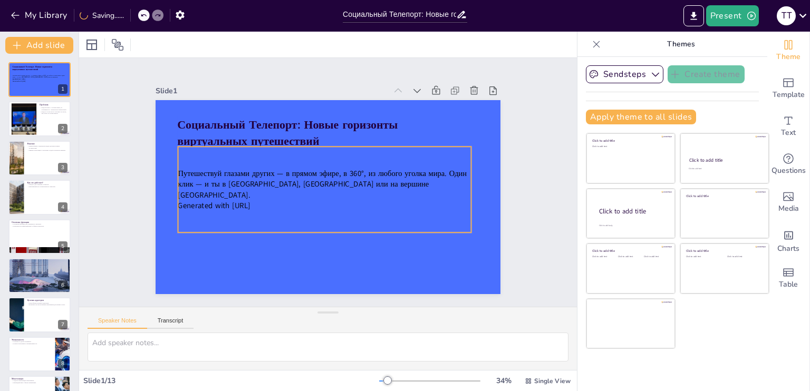
click at [346, 187] on span "Путешествуй глазами других — в прямом эфире, в 360°, из любого уголка мира. Оди…" at bounding box center [322, 171] width 285 height 99
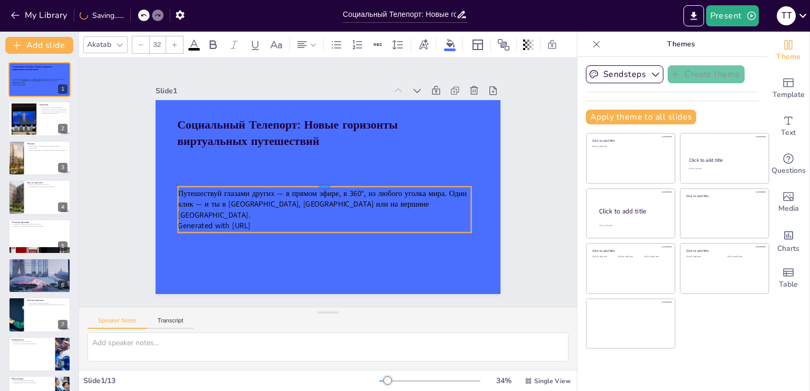
drag, startPoint x: 317, startPoint y: 141, endPoint x: 309, endPoint y: 197, distance: 55.9
click at [315, 181] on div at bounding box center [324, 182] width 293 height 39
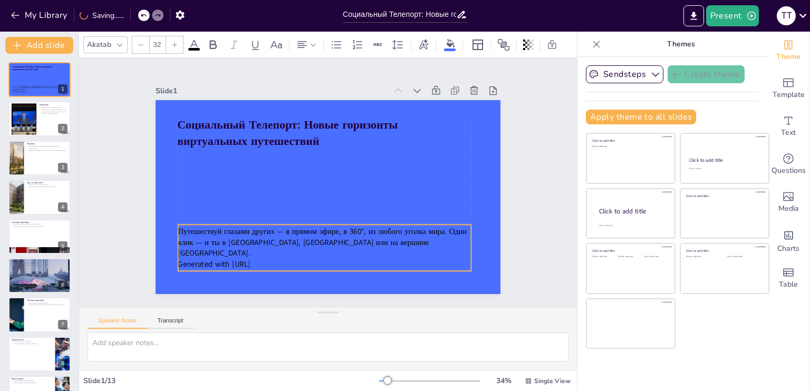
drag, startPoint x: 308, startPoint y: 230, endPoint x: 432, endPoint y: 246, distance: 124.3
click at [304, 252] on p "Generated with [URL]" at bounding box center [291, 255] width 273 height 129
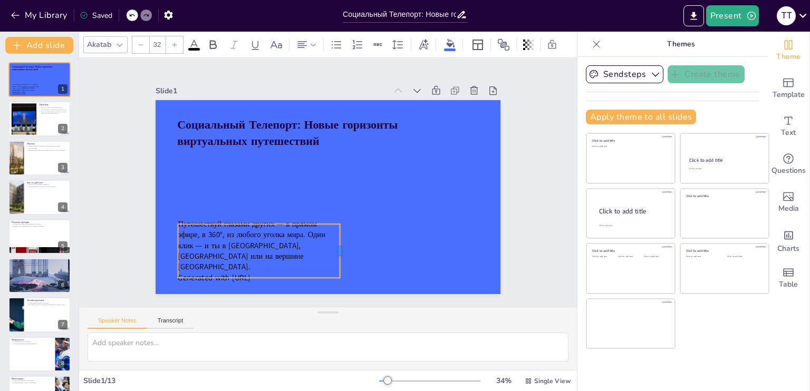
drag, startPoint x: 464, startPoint y: 242, endPoint x: 323, endPoint y: 244, distance: 141.3
click at [325, 248] on div at bounding box center [307, 250] width 34 height 51
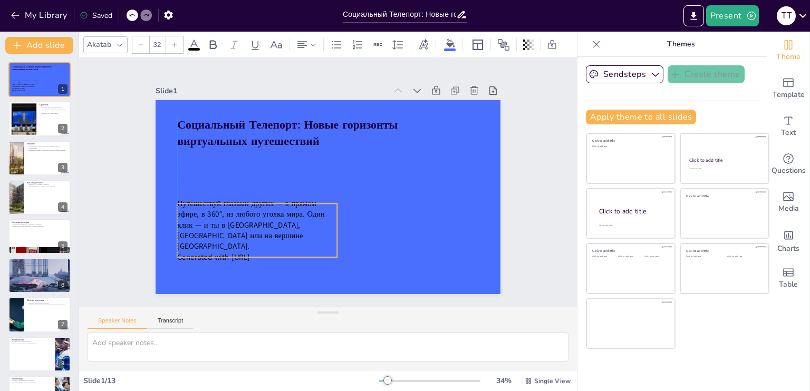
drag, startPoint x: 246, startPoint y: 242, endPoint x: 244, endPoint y: 221, distance: 20.6
click at [244, 221] on span "Путешествуй глазами других — в прямом эфире, в 360°, из любого уголка мира. Оди…" at bounding box center [238, 180] width 152 height 90
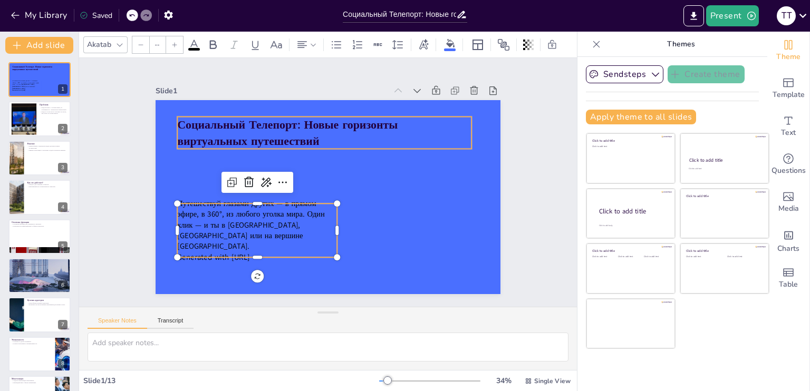
type input "48"
click at [261, 128] on strong "Социальный Телепорт: Новые горизонты виртуальных путешествий" at bounding box center [299, 117] width 222 height 61
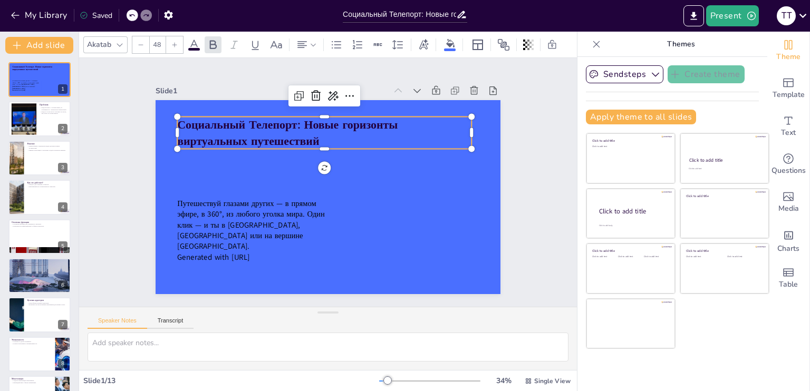
click at [284, 129] on p "Социальный Телепорт: Новые горизонты виртуальных путешествий" at bounding box center [358, 143] width 240 height 220
click at [294, 121] on strong "Социальный Телепорт: Новые горизонты виртуальных путешествий" at bounding box center [304, 114] width 219 height 83
click at [297, 123] on strong "Социальный Телепорт: Новые горизонты виртуальных путешествий" at bounding box center [317, 113] width 207 height 124
click at [291, 124] on strong "Социальный Телепорт: Новые горизонты виртуальных путешествий" at bounding box center [298, 117] width 222 height 61
click at [24, 119] on div at bounding box center [23, 119] width 43 height 32
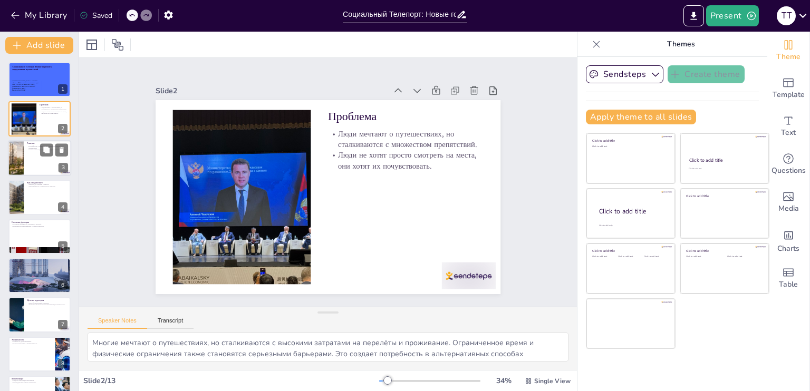
click at [19, 161] on div at bounding box center [15, 158] width 67 height 36
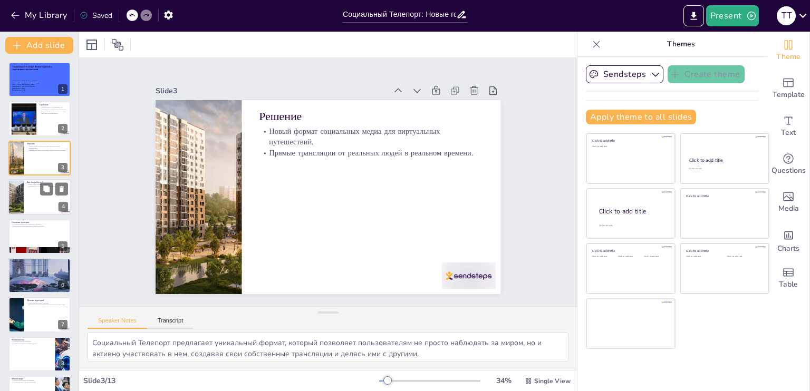
click at [32, 200] on div at bounding box center [39, 197] width 63 height 36
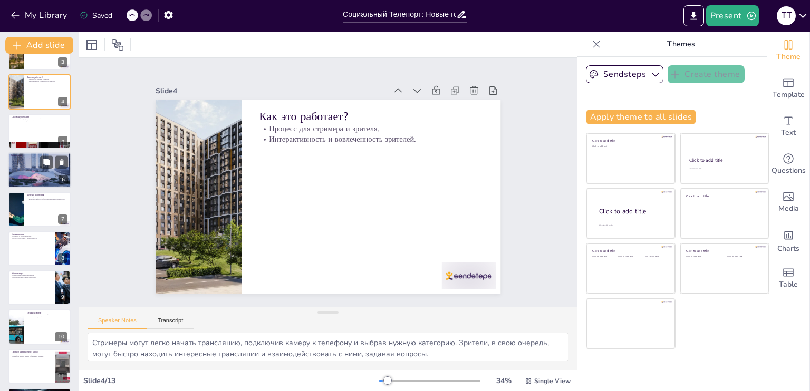
click at [34, 175] on div at bounding box center [40, 170] width 72 height 36
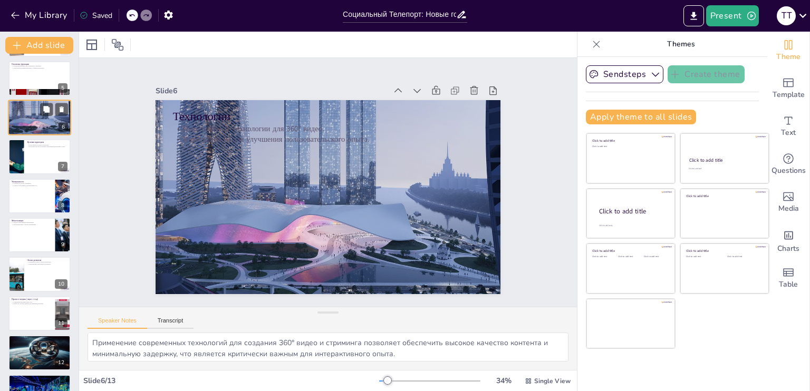
scroll to position [184, 0]
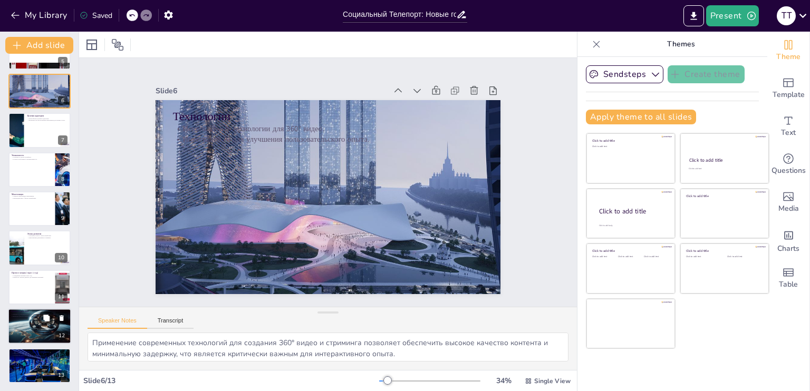
click at [34, 322] on div at bounding box center [39, 326] width 63 height 36
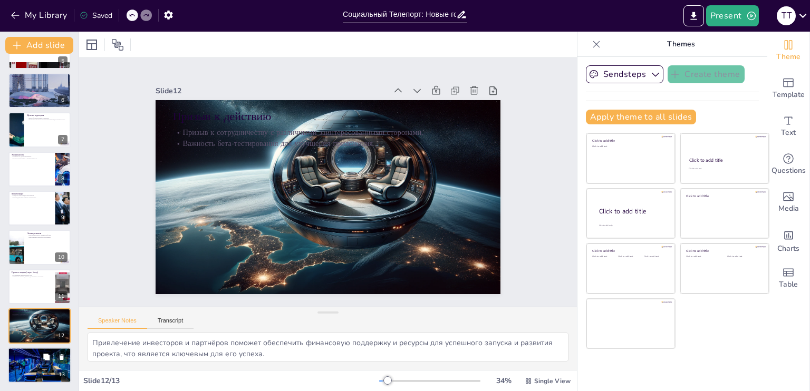
click at [28, 366] on div at bounding box center [39, 365] width 63 height 42
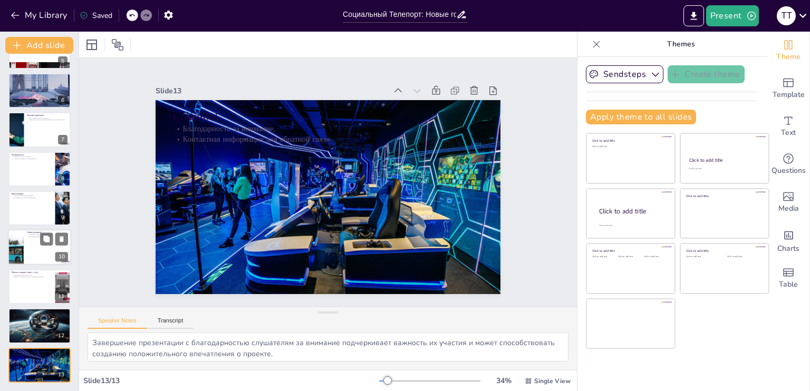
click at [25, 255] on div at bounding box center [39, 248] width 63 height 36
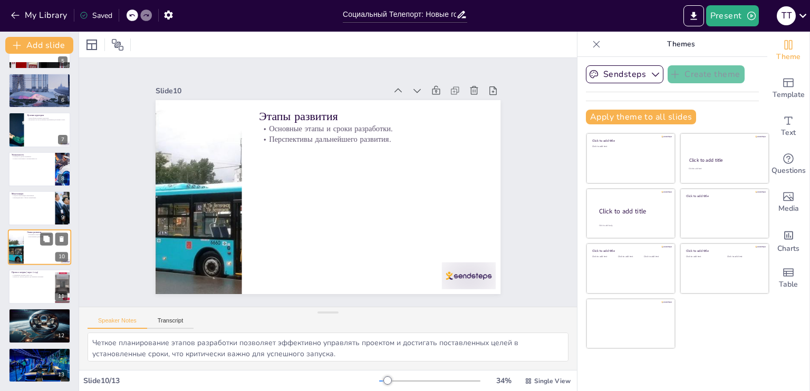
scroll to position [0, 0]
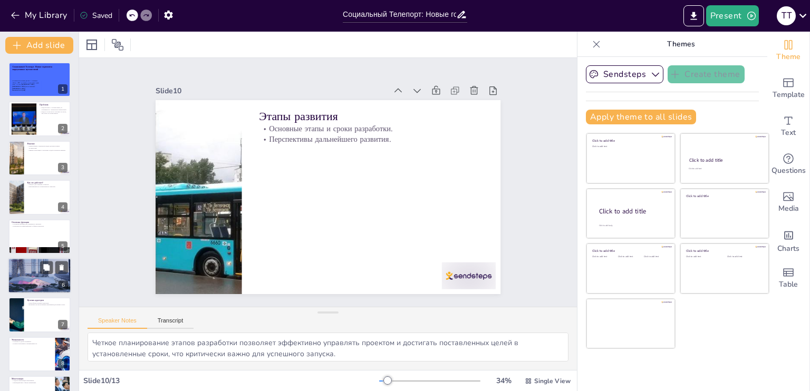
click at [28, 260] on p "Технологии" at bounding box center [39, 260] width 57 height 3
type textarea "Применение современных технологий для создания 360° видео и стриминга позволяет…"
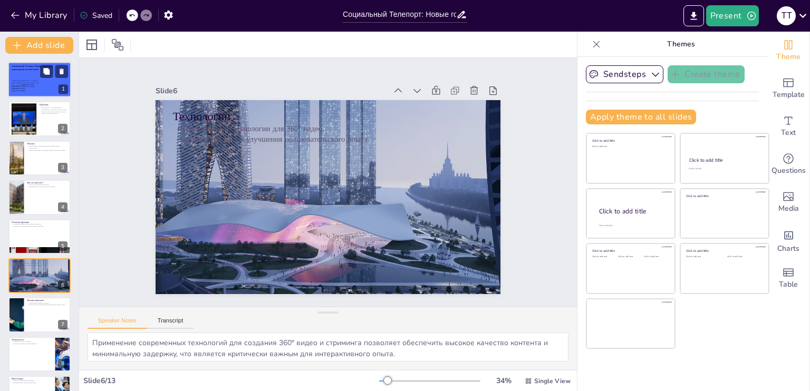
click at [25, 85] on span "Путешествуй глазами других — в прямом эфире, в 360°, из любого уголка мира. Оди…" at bounding box center [25, 85] width 27 height 10
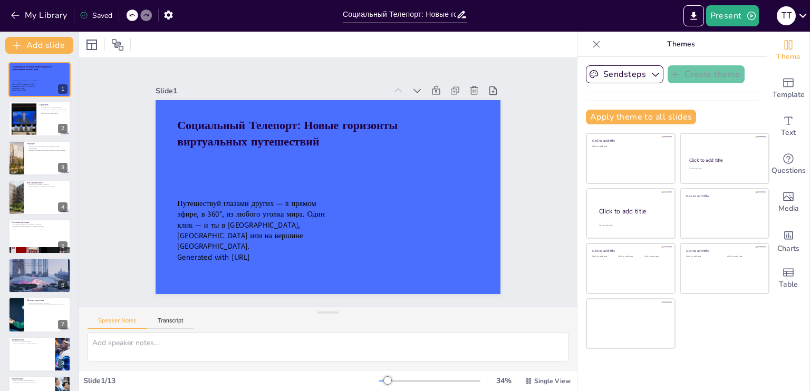
click at [534, 117] on div "Slide 1 Социальный Телепорт: Новые горизонты виртуальных путешествий Путешеству…" at bounding box center [327, 182] width 549 height 493
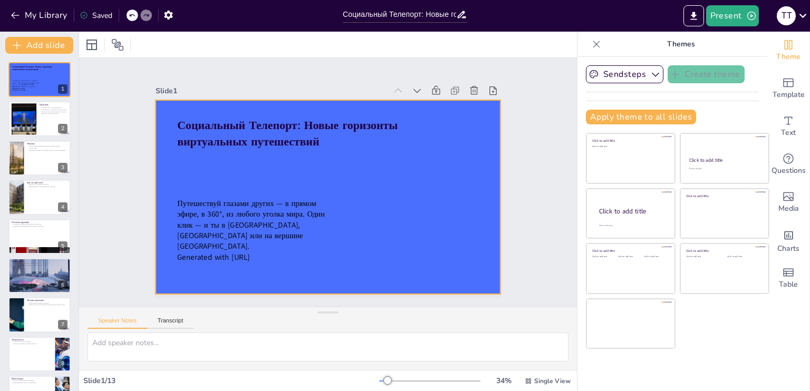
click at [349, 194] on div at bounding box center [324, 196] width 377 height 261
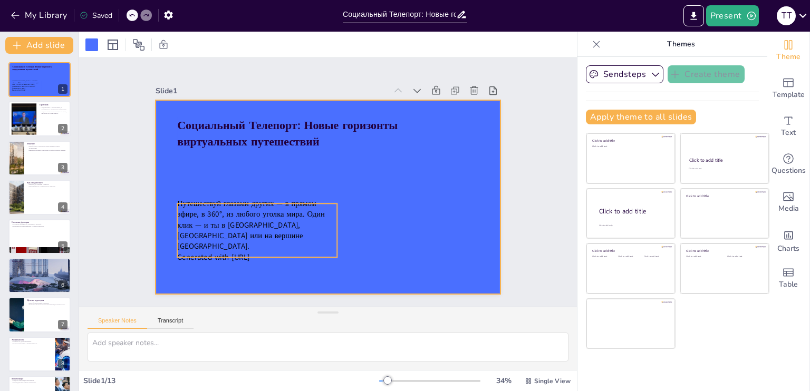
click at [299, 217] on span "Путешествуй глазами других — в прямом эфире, в 360°, из любого уголка мира. Оди…" at bounding box center [238, 180] width 152 height 90
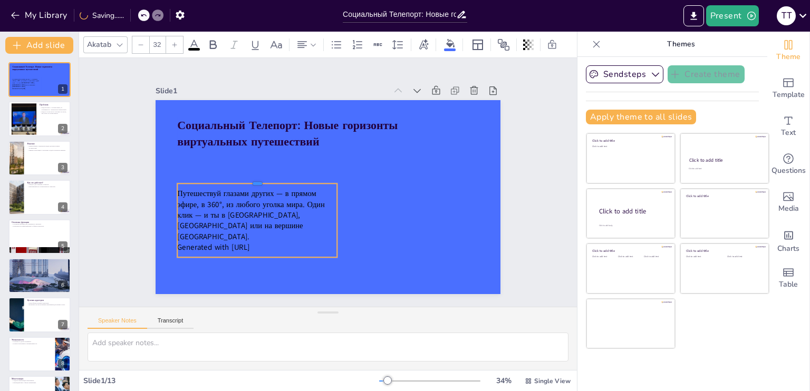
drag, startPoint x: 251, startPoint y: 199, endPoint x: 252, endPoint y: 179, distance: 20.0
click at [252, 179] on div at bounding box center [265, 150] width 150 height 73
click at [269, 236] on p "Generated with [URL]" at bounding box center [231, 193] width 135 height 103
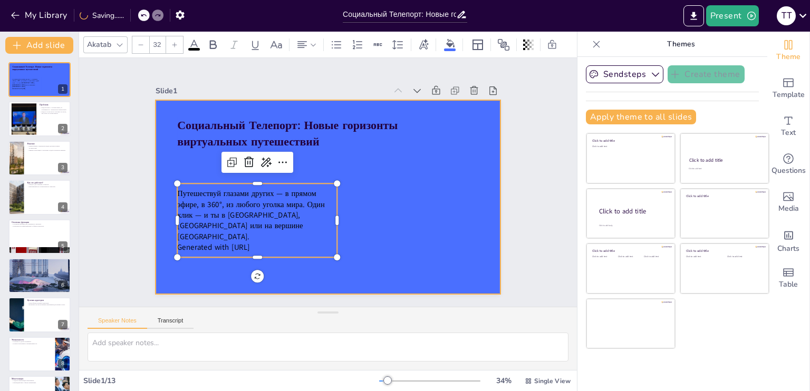
click at [366, 231] on div at bounding box center [325, 197] width 363 height 229
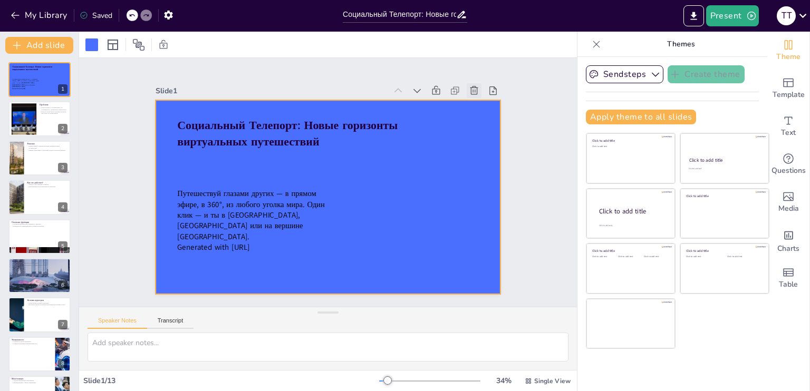
click at [382, 24] on icon at bounding box center [374, 16] width 15 height 15
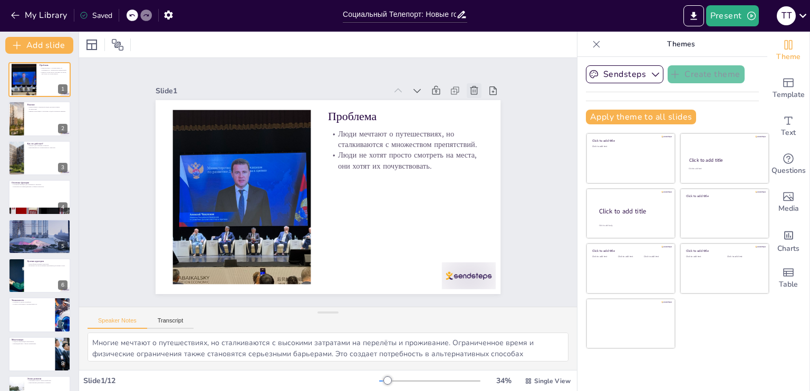
click at [490, 205] on icon at bounding box center [497, 212] width 15 height 15
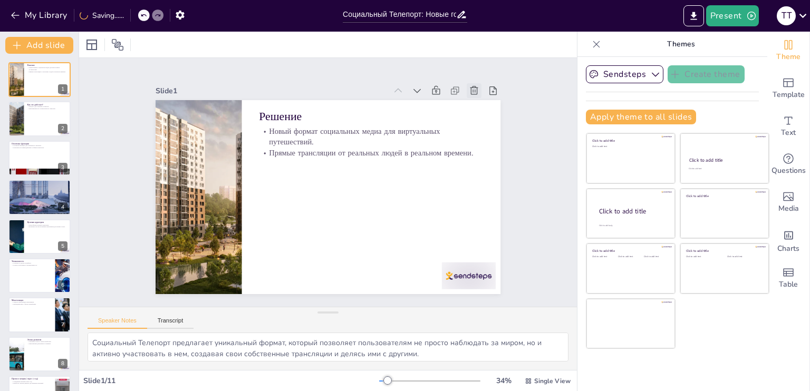
click at [492, 151] on icon at bounding box center [499, 158] width 14 height 14
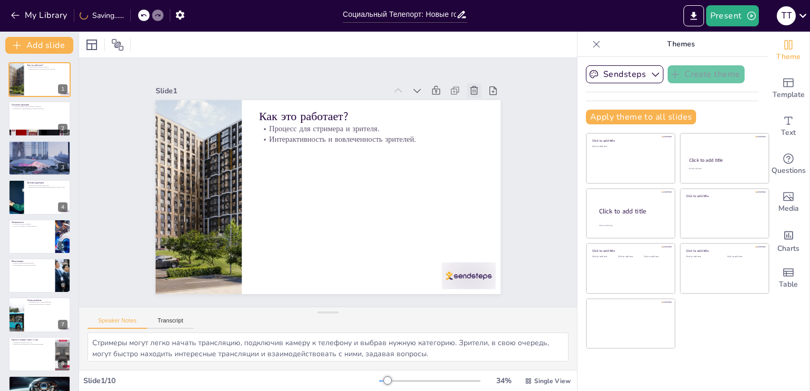
click at [440, 312] on icon at bounding box center [435, 318] width 12 height 12
click at [493, 169] on icon at bounding box center [500, 176] width 14 height 14
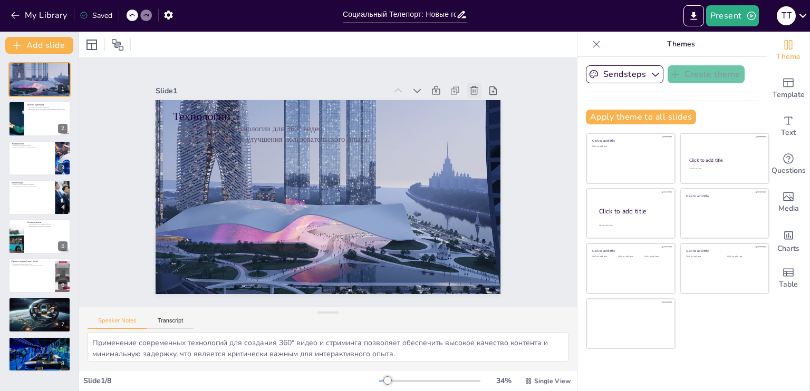
click at [490, 205] on icon at bounding box center [497, 212] width 15 height 15
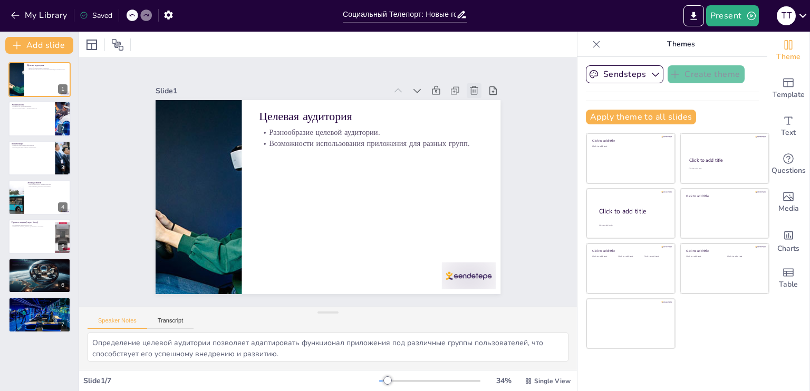
click at [492, 151] on icon at bounding box center [499, 158] width 14 height 14
click at [489, 134] on icon at bounding box center [495, 140] width 13 height 13
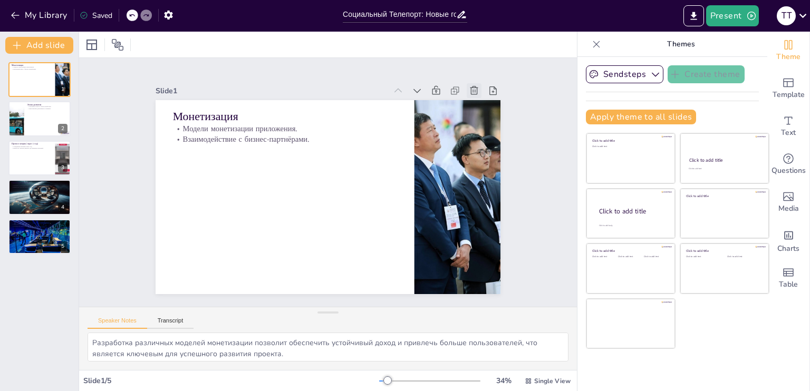
click at [481, 239] on icon at bounding box center [488, 246] width 15 height 15
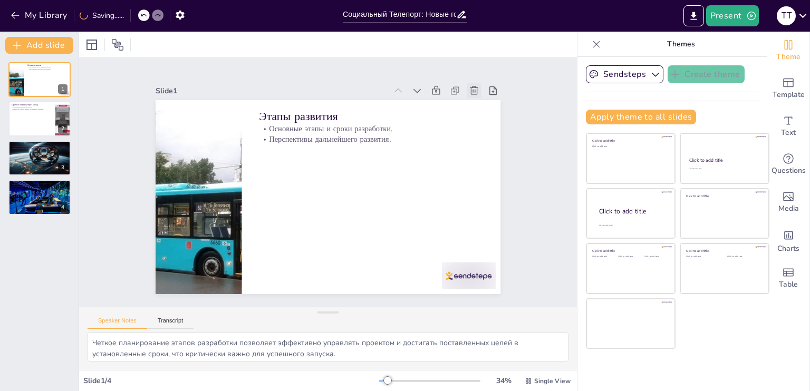
click at [489, 134] on icon at bounding box center [495, 140] width 13 height 13
click at [492, 151] on icon at bounding box center [499, 158] width 14 height 14
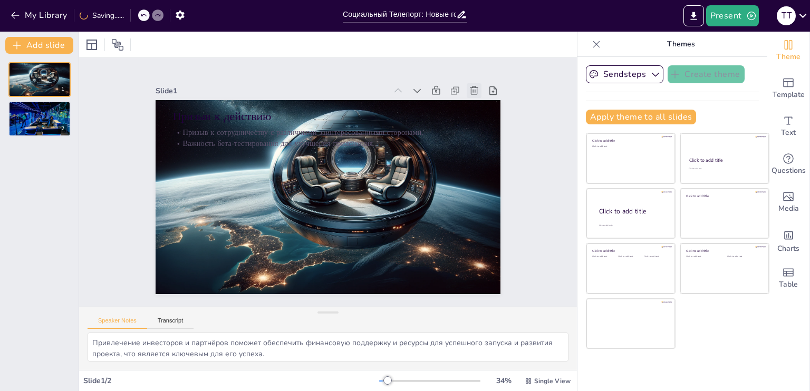
click at [492, 151] on icon at bounding box center [499, 158] width 14 height 14
type textarea "Завершение презентации с благодарностью слушателям за внимание подчеркивает важ…"
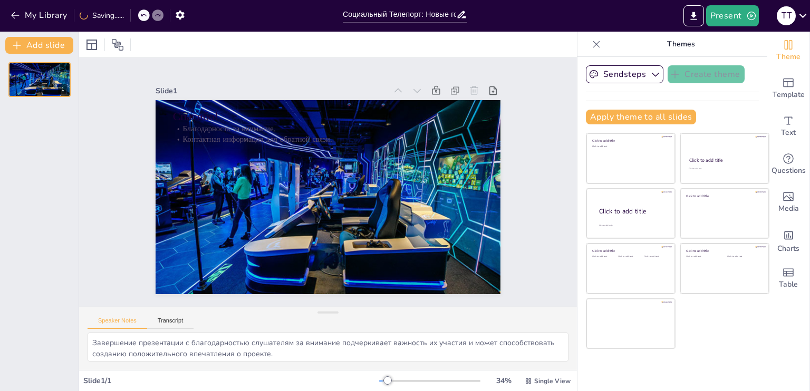
click at [490, 205] on icon at bounding box center [497, 212] width 15 height 15
click at [324, 347] on icon at bounding box center [316, 354] width 15 height 15
click at [28, 44] on button "Add slide" at bounding box center [39, 45] width 68 height 17
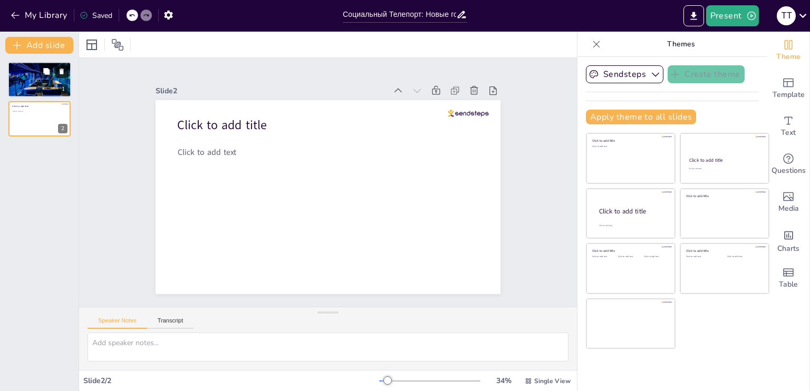
click at [62, 71] on icon at bounding box center [62, 72] width 4 height 6
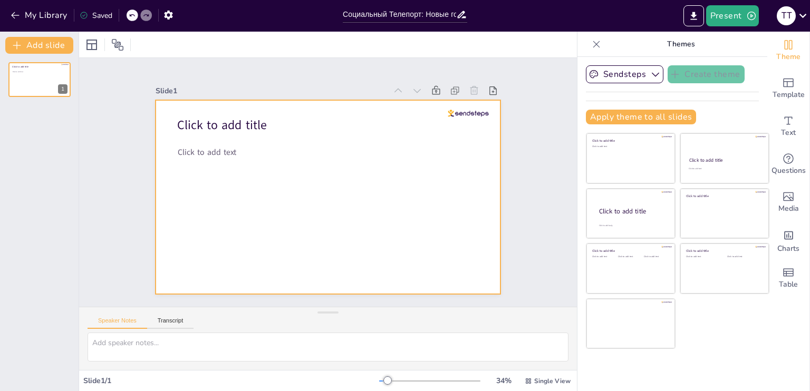
click at [268, 158] on div at bounding box center [322, 195] width 394 height 317
click at [500, 194] on div "Slide 1 Click to add title Click to add text" at bounding box center [327, 182] width 425 height 265
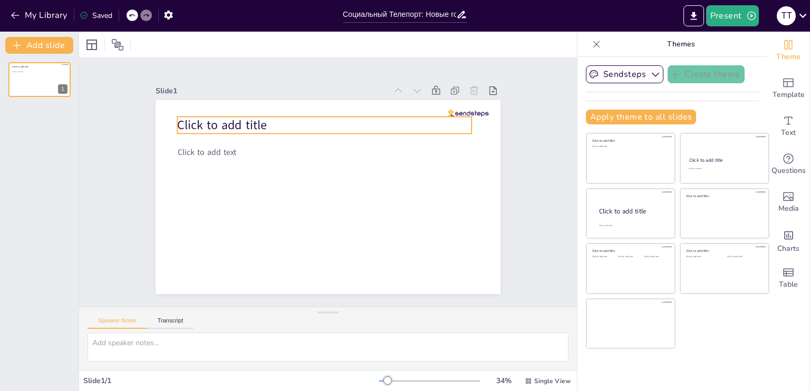
click at [275, 119] on p "Click to add title" at bounding box center [342, 126] width 285 height 107
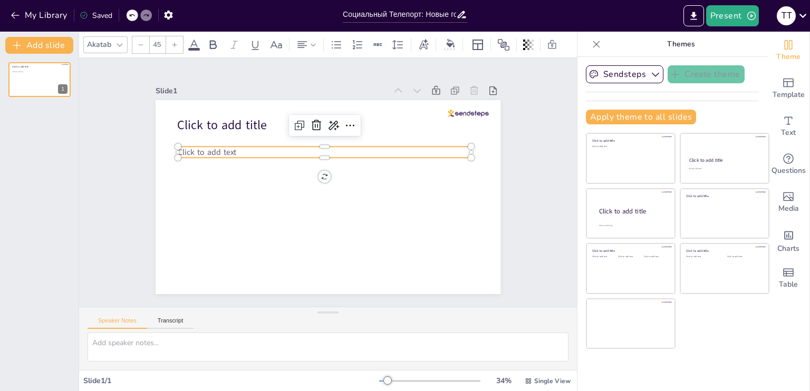
click at [217, 140] on span "Click to add text" at bounding box center [216, 127] width 60 height 23
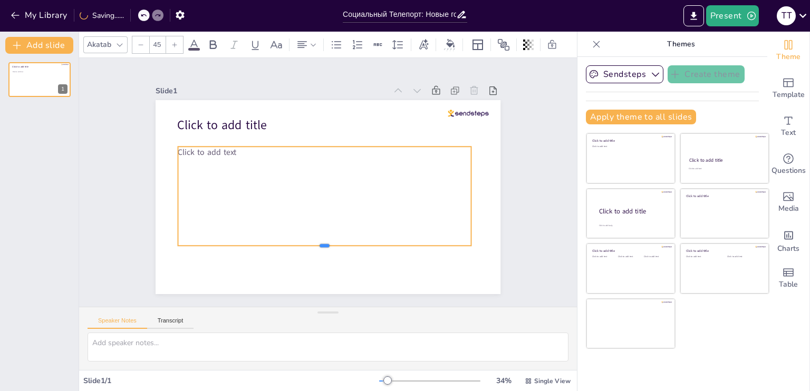
drag, startPoint x: 315, startPoint y: 154, endPoint x: 317, endPoint y: 242, distance: 88.0
click at [317, 242] on div at bounding box center [296, 243] width 271 height 127
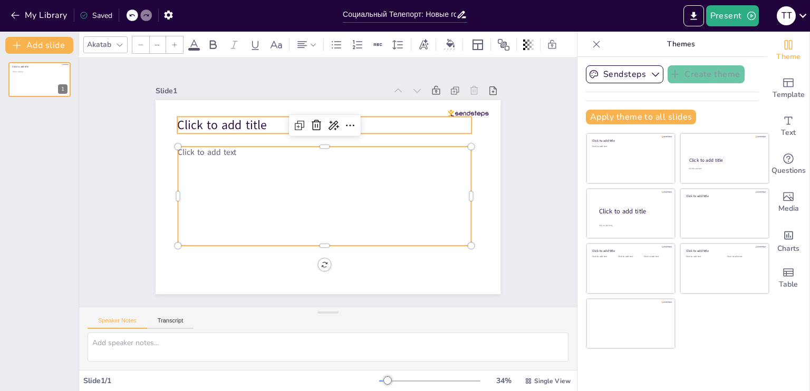
type input "68"
click at [240, 110] on span "Click to add title" at bounding box center [265, 80] width 86 height 59
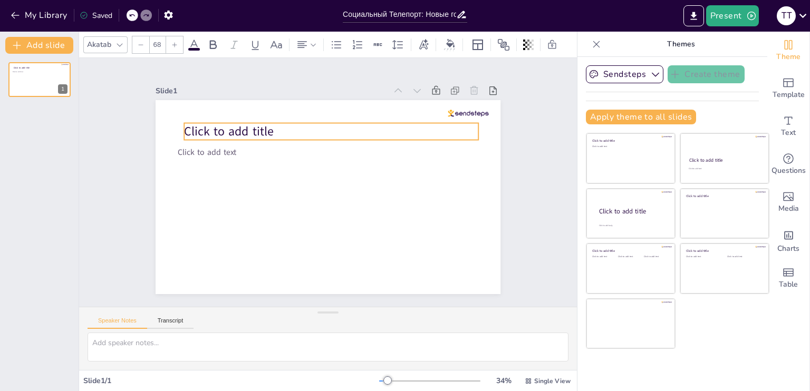
drag, startPoint x: 283, startPoint y: 122, endPoint x: 375, endPoint y: 133, distance: 92.9
click at [289, 128] on p "Click to add title" at bounding box center [346, 135] width 285 height 107
click at [464, 164] on div at bounding box center [484, 175] width 40 height 23
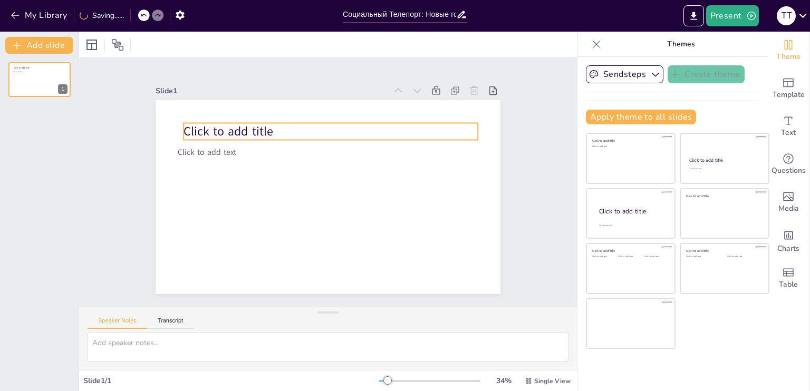
click at [301, 147] on p "Click to add title" at bounding box center [350, 228] width 263 height 162
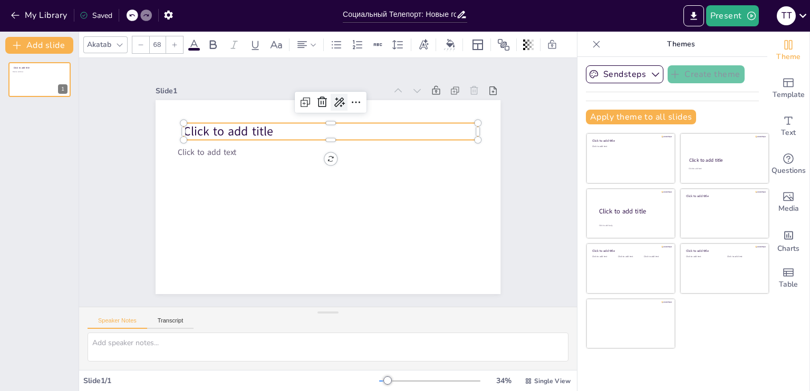
click at [357, 103] on icon at bounding box center [363, 109] width 13 height 12
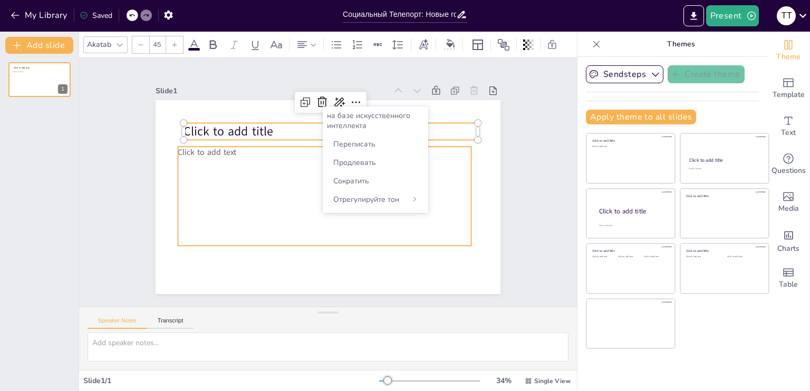
click at [272, 185] on div "Click to add text" at bounding box center [314, 187] width 232 height 304
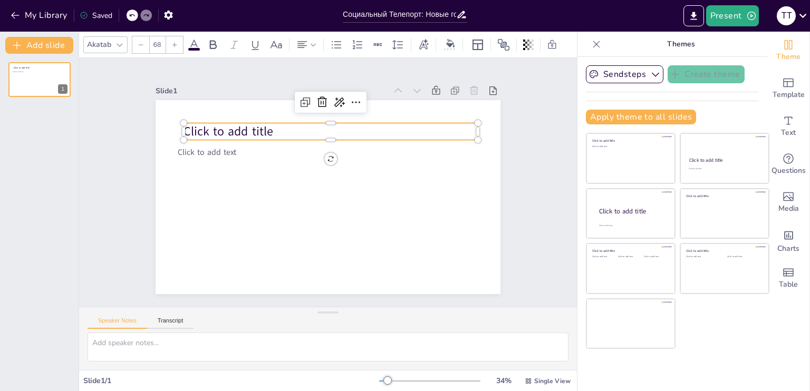
click at [324, 117] on span "Click to add title" at bounding box center [345, 72] width 43 height 90
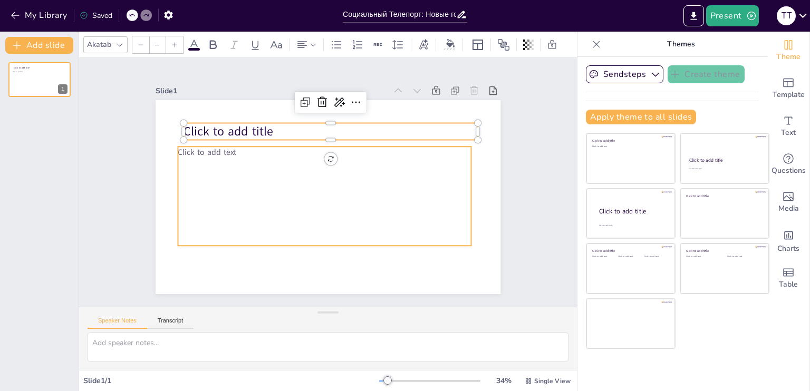
type input "45"
click at [302, 162] on div "Click to add text" at bounding box center [319, 194] width 308 height 210
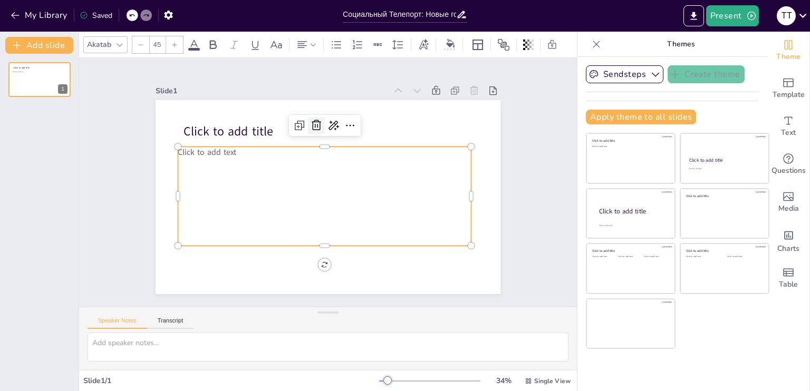
click at [372, 148] on icon at bounding box center [378, 154] width 13 height 12
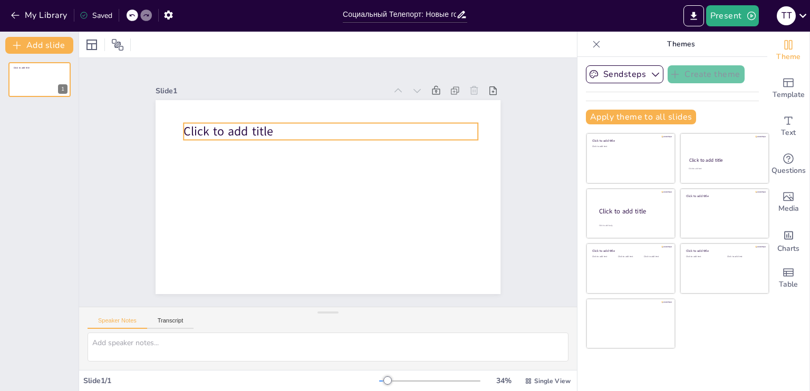
click at [306, 129] on p "Click to add title" at bounding box center [345, 134] width 285 height 107
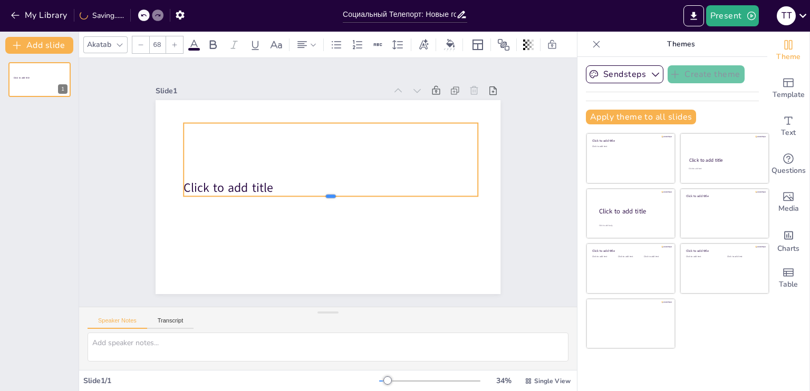
drag, startPoint x: 323, startPoint y: 137, endPoint x: 324, endPoint y: 193, distance: 56.4
click at [324, 193] on div at bounding box center [328, 200] width 293 height 39
click at [294, 157] on div "Click to add title" at bounding box center [337, 161] width 302 height 161
click at [280, 182] on p "Click to add title" at bounding box center [326, 188] width 248 height 187
click at [258, 167] on span "Click to add title" at bounding box center [239, 137] width 86 height 59
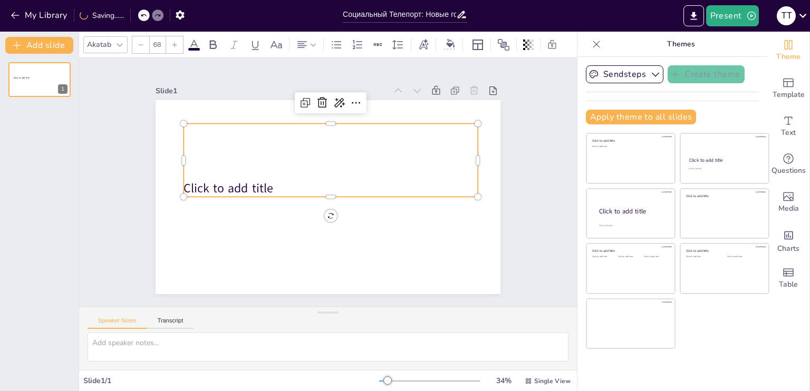
click at [258, 185] on span "Click to add title" at bounding box center [227, 188] width 89 height 17
click at [264, 154] on div "Click to add title" at bounding box center [337, 162] width 302 height 161
